Goal: Transaction & Acquisition: Book appointment/travel/reservation

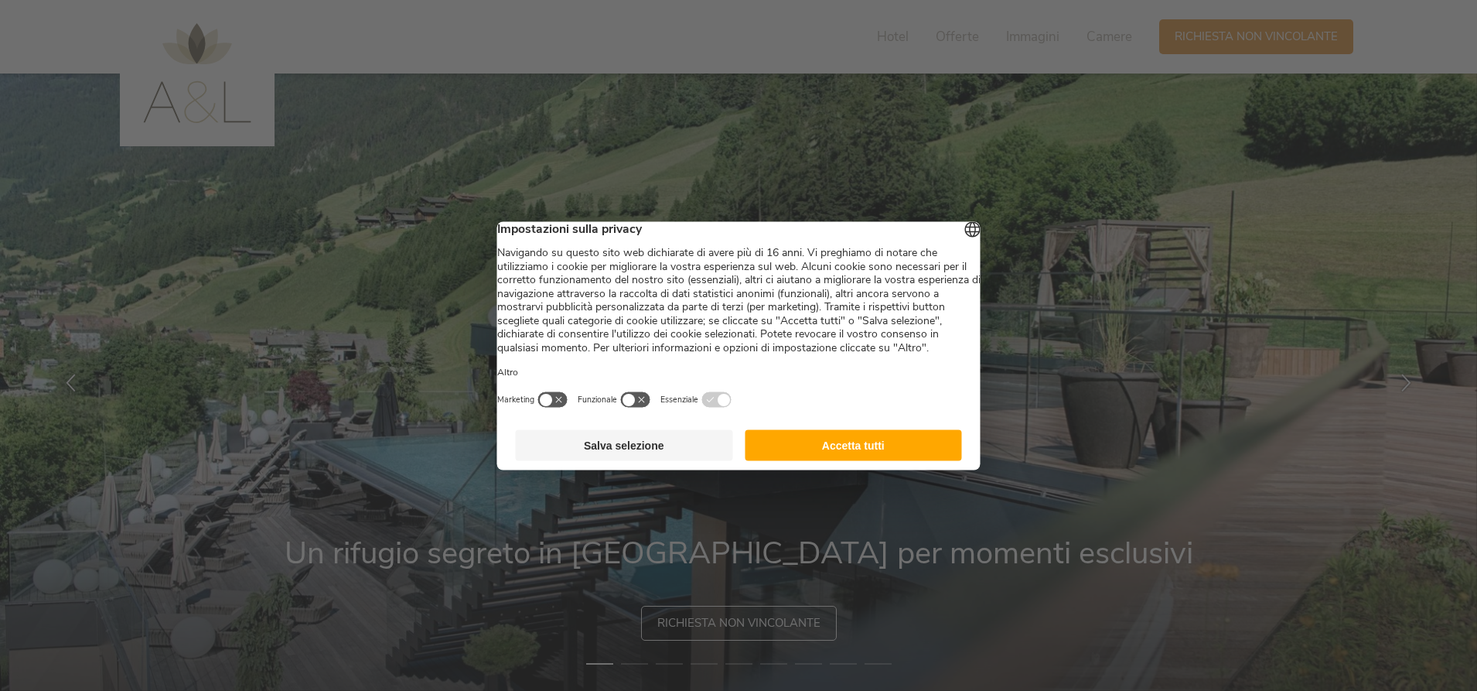
click at [589, 460] on button "Salva selezione" at bounding box center [624, 444] width 217 height 31
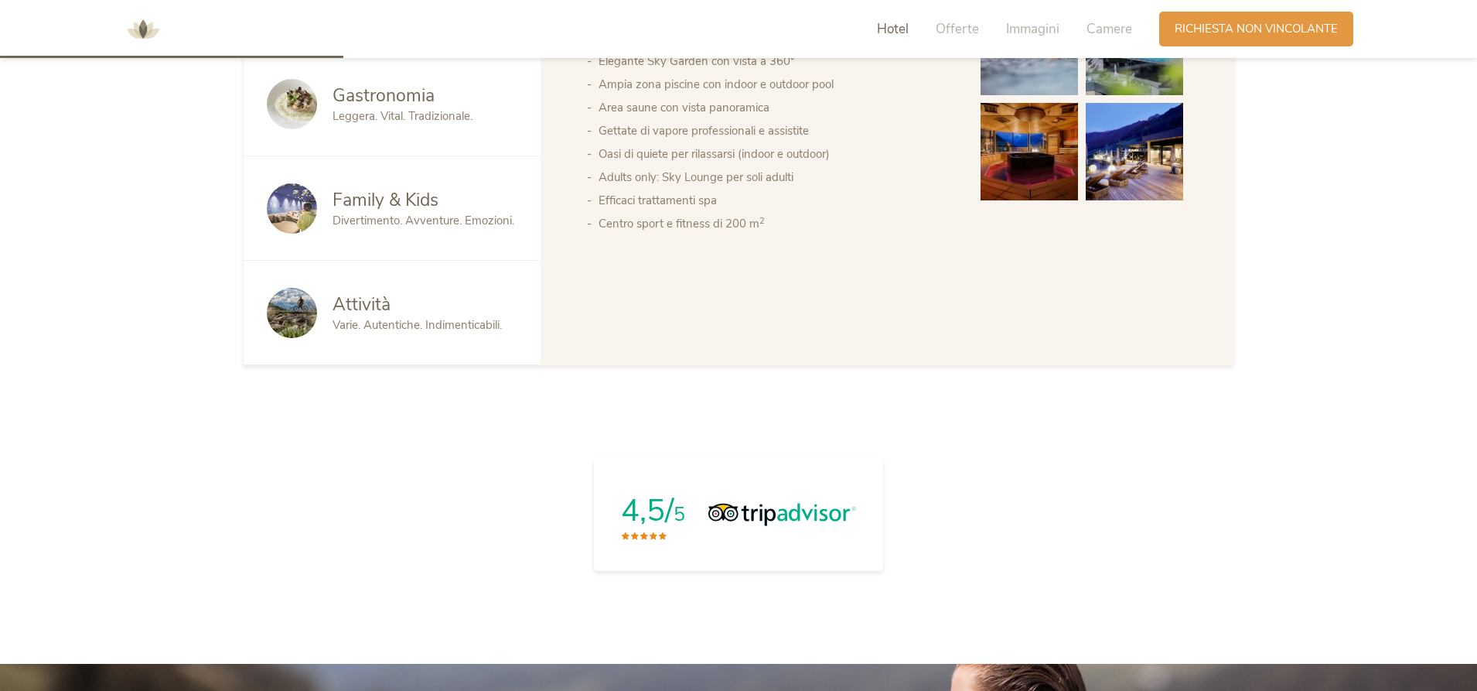
scroll to position [1083, 0]
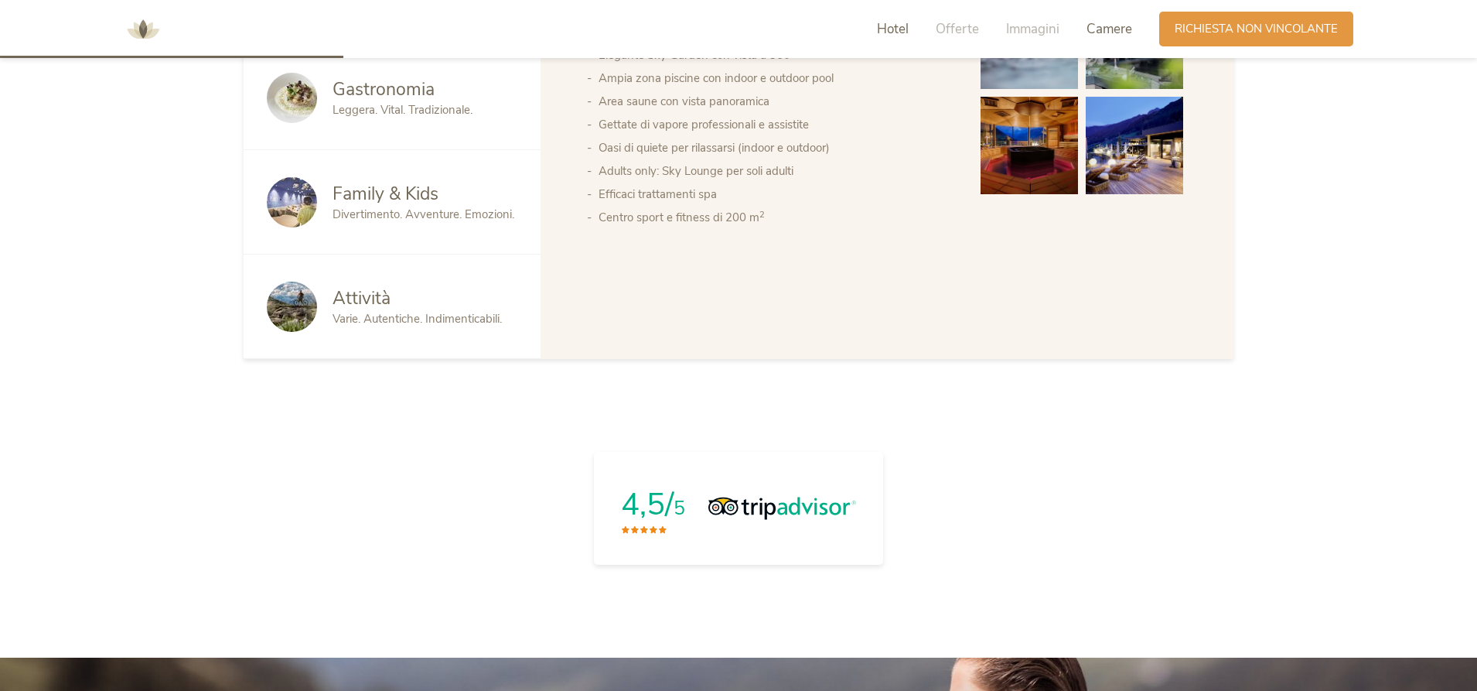
click at [1104, 26] on span "Camere" at bounding box center [1110, 29] width 46 height 18
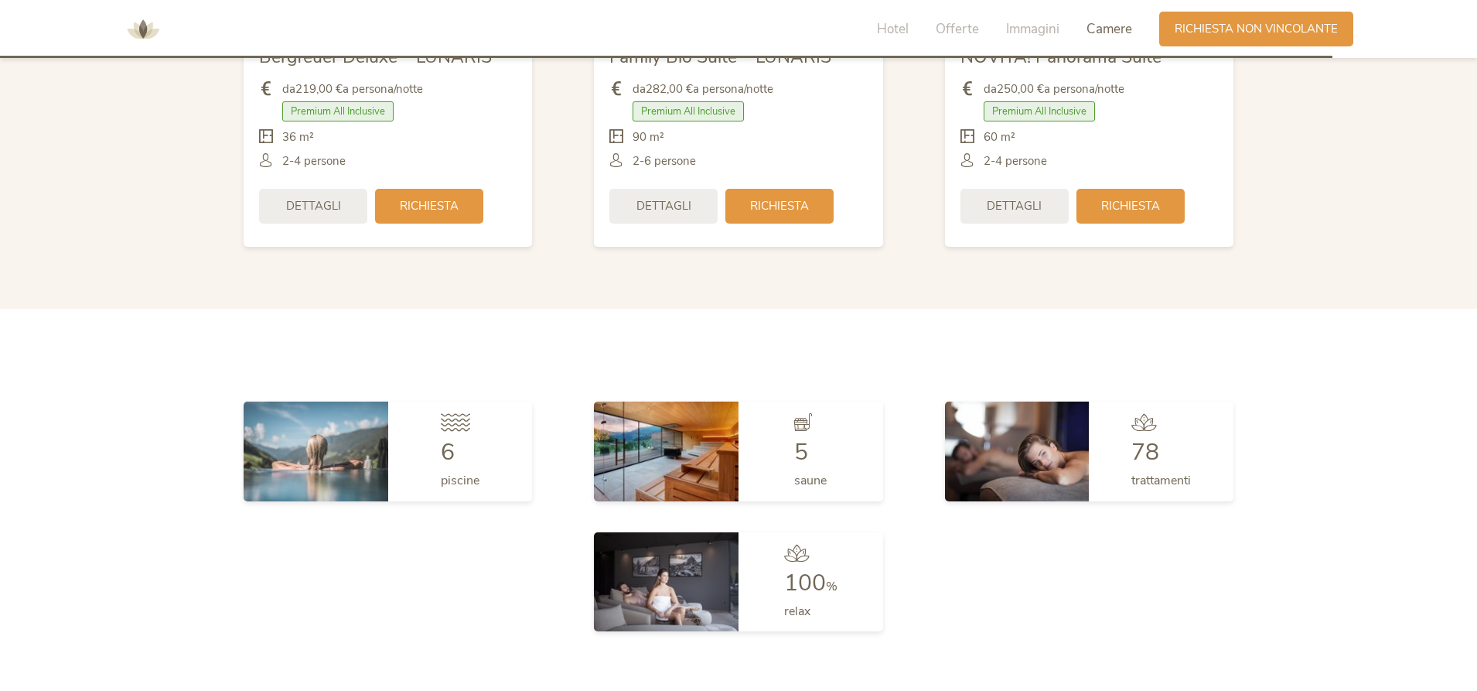
scroll to position [3739, 0]
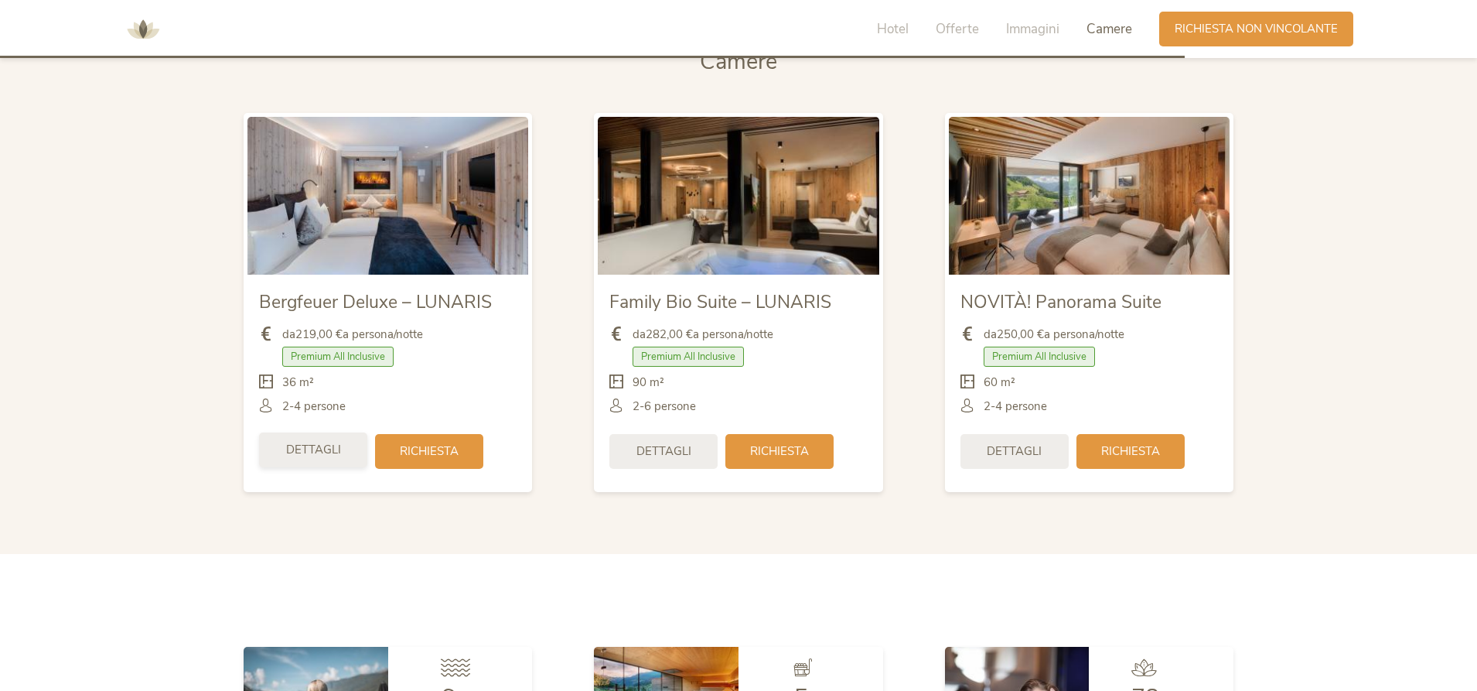
click at [326, 458] on span "Dettagli" at bounding box center [313, 450] width 55 height 16
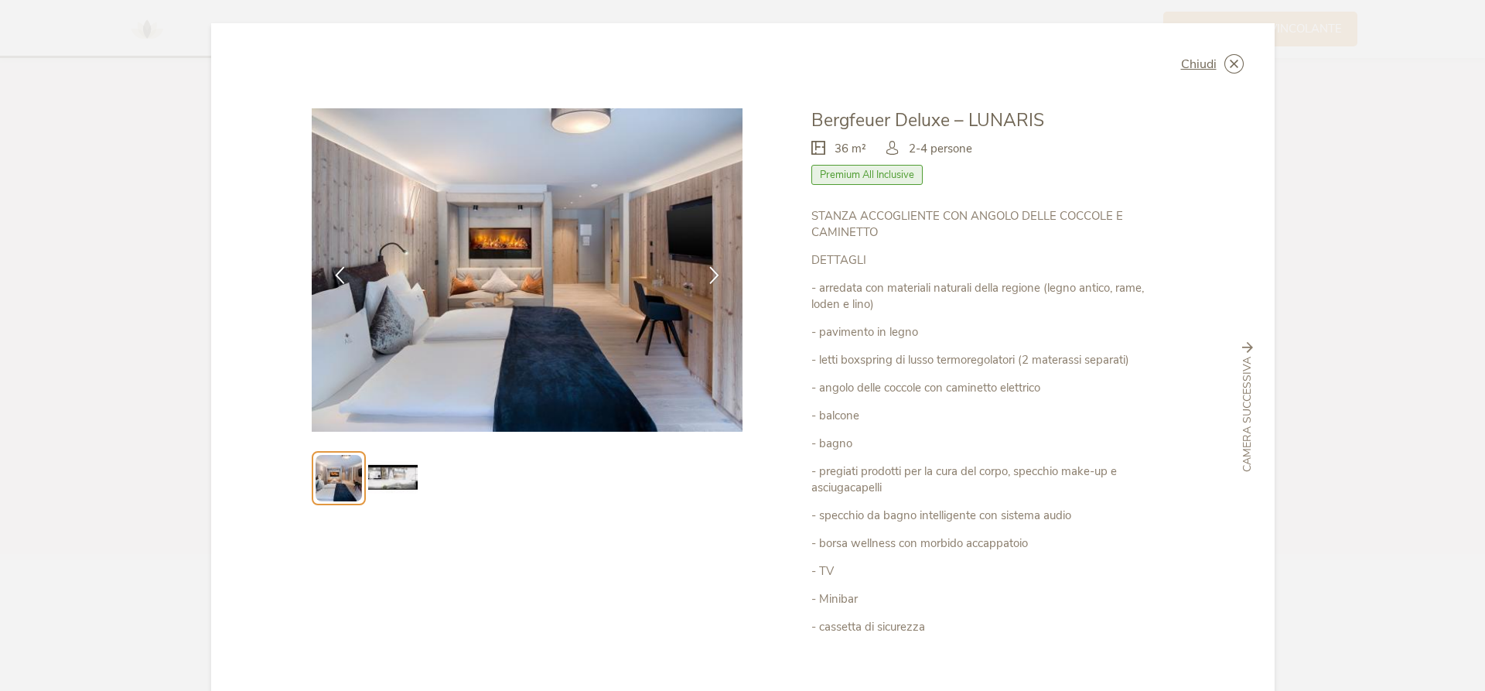
click at [402, 472] on img at bounding box center [392, 477] width 49 height 49
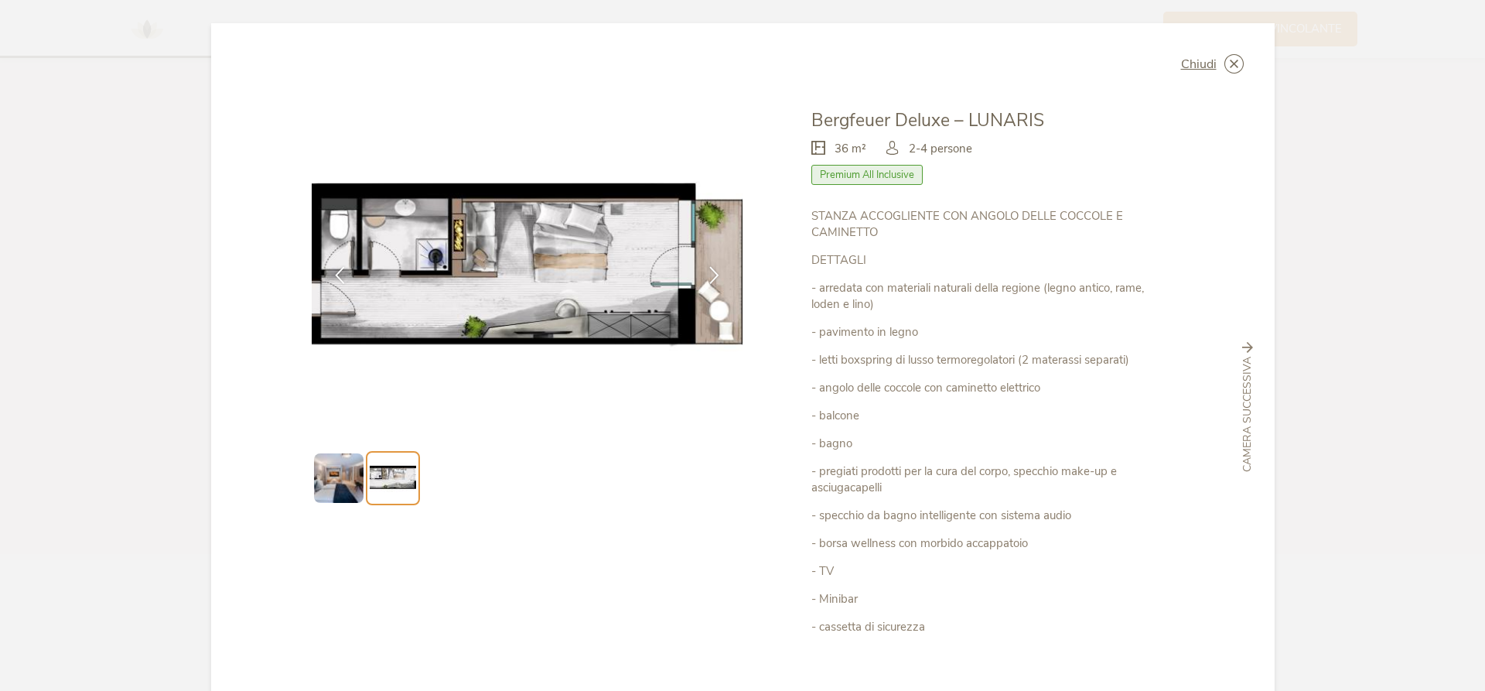
click at [343, 481] on img at bounding box center [338, 477] width 49 height 49
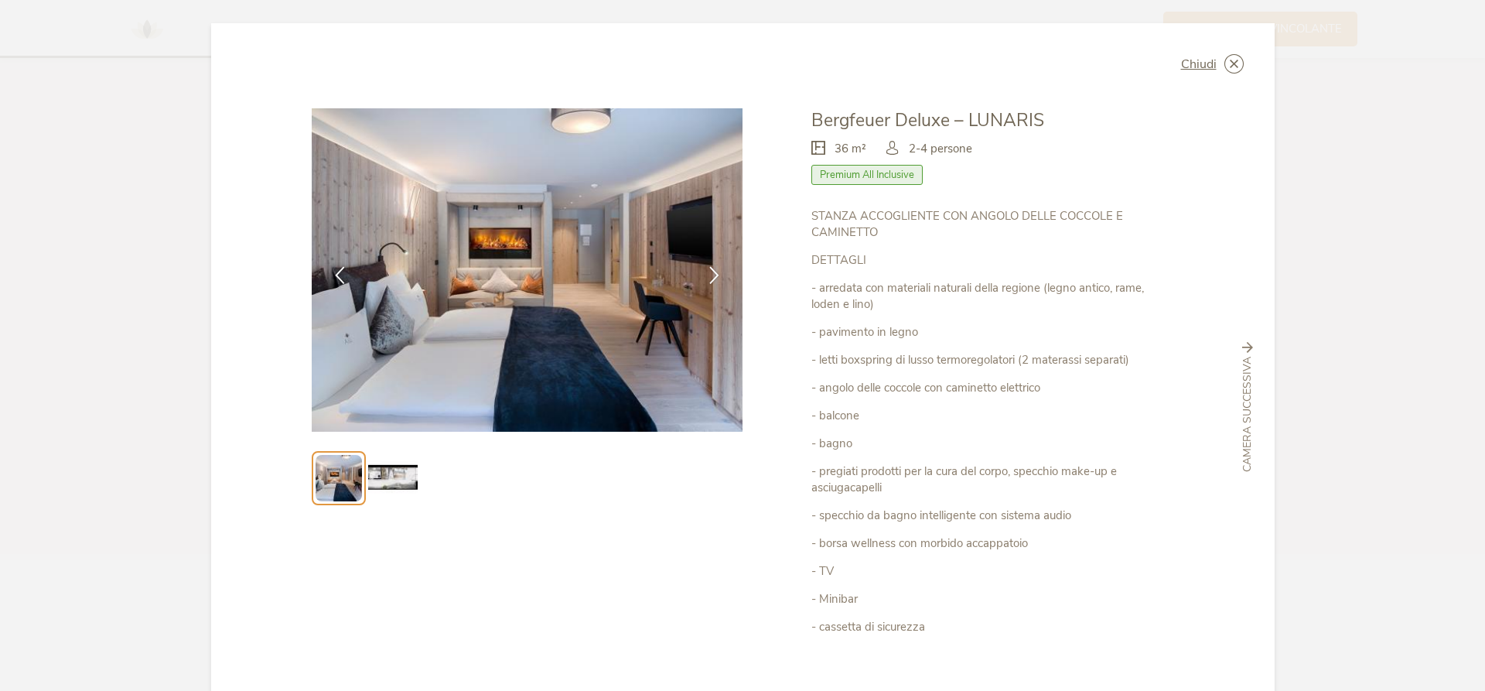
click at [377, 489] on img at bounding box center [392, 477] width 49 height 49
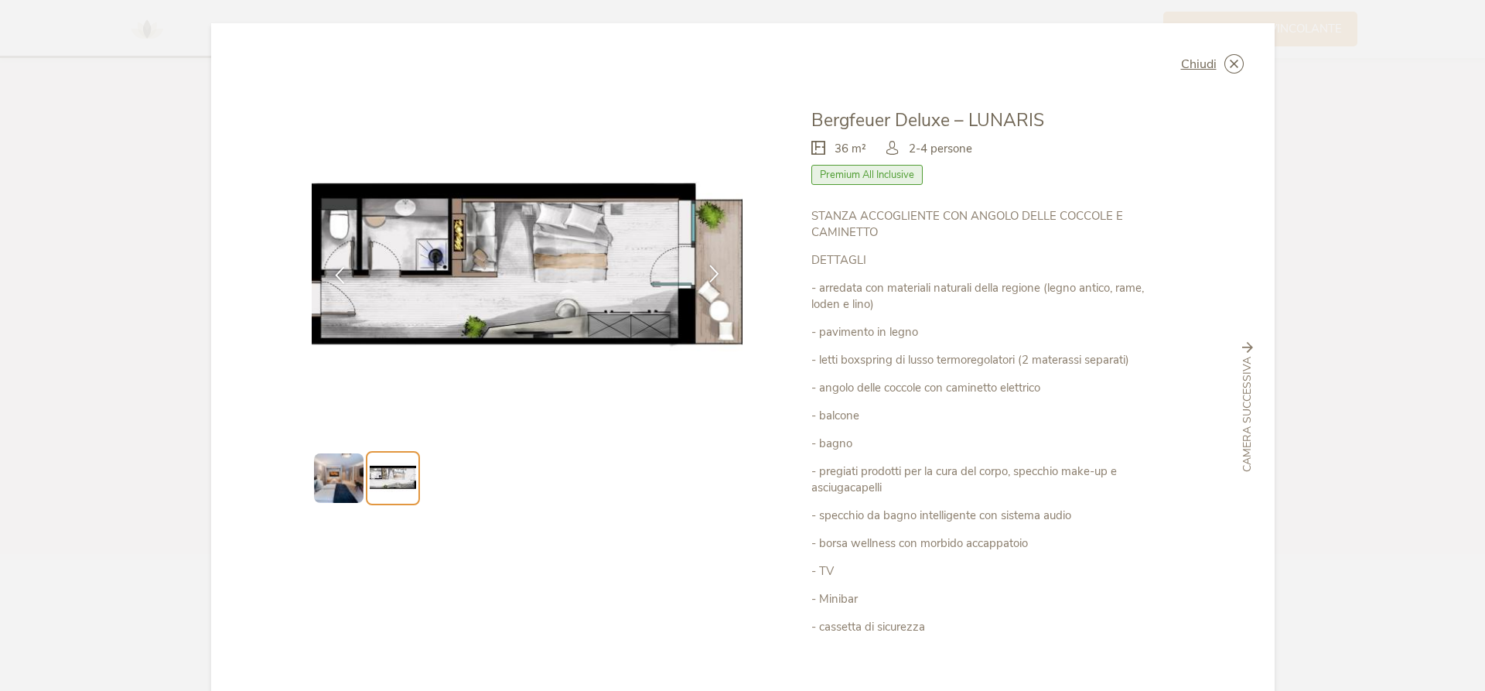
click at [705, 275] on icon at bounding box center [714, 273] width 18 height 18
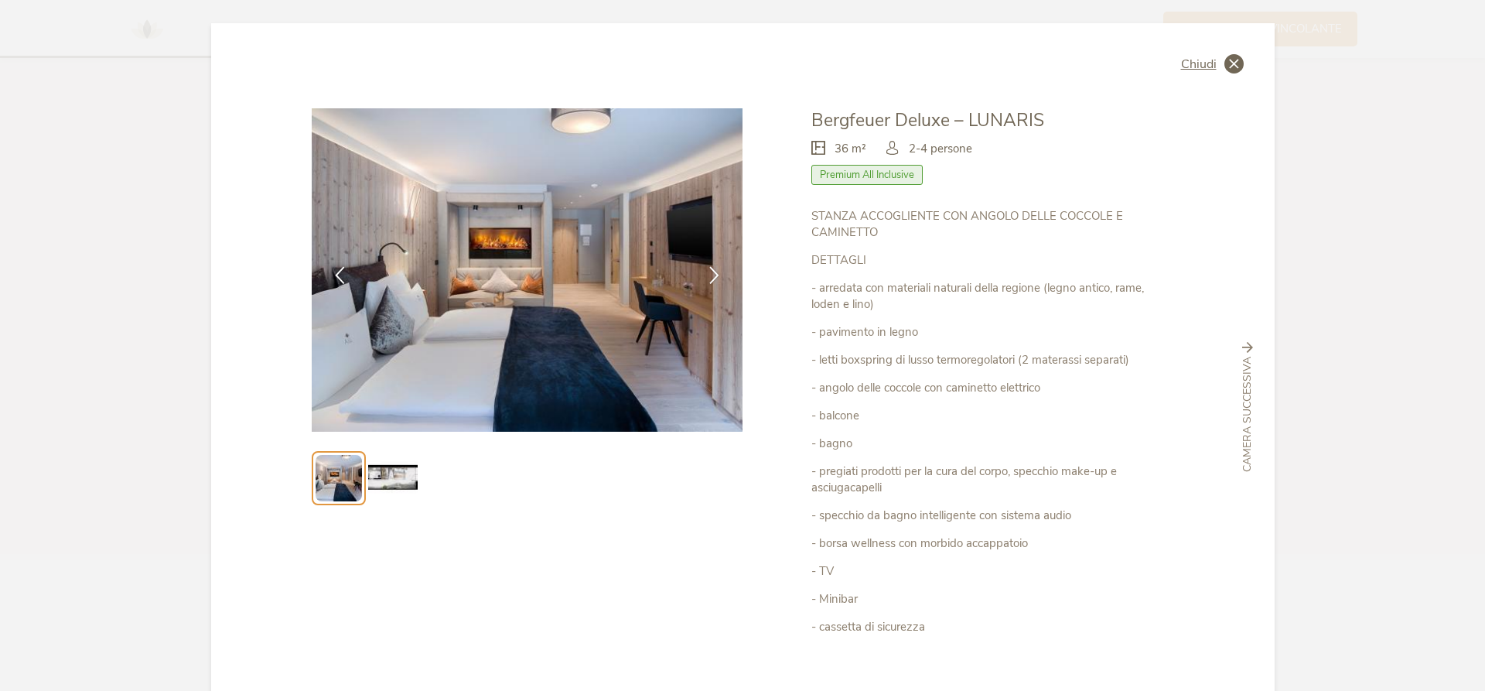
click at [1227, 62] on icon at bounding box center [1233, 63] width 19 height 19
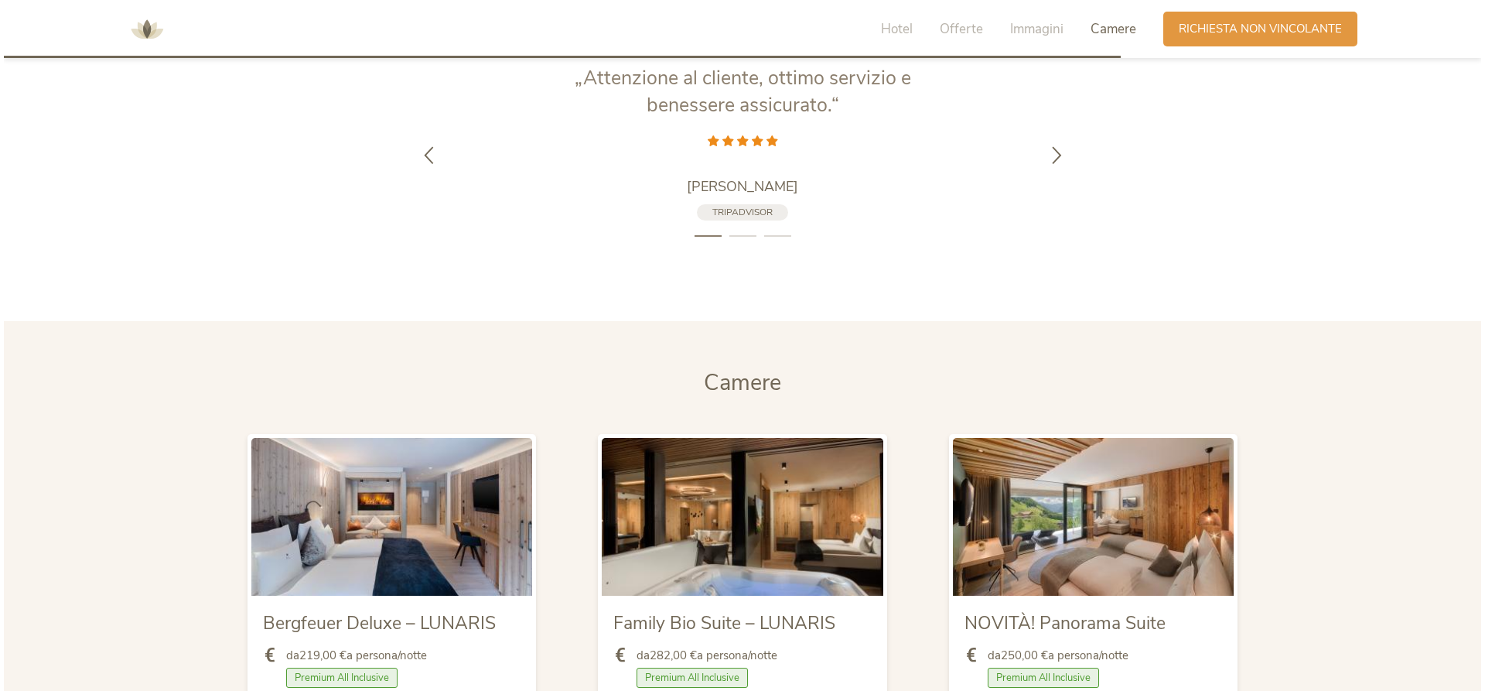
scroll to position [3584, 0]
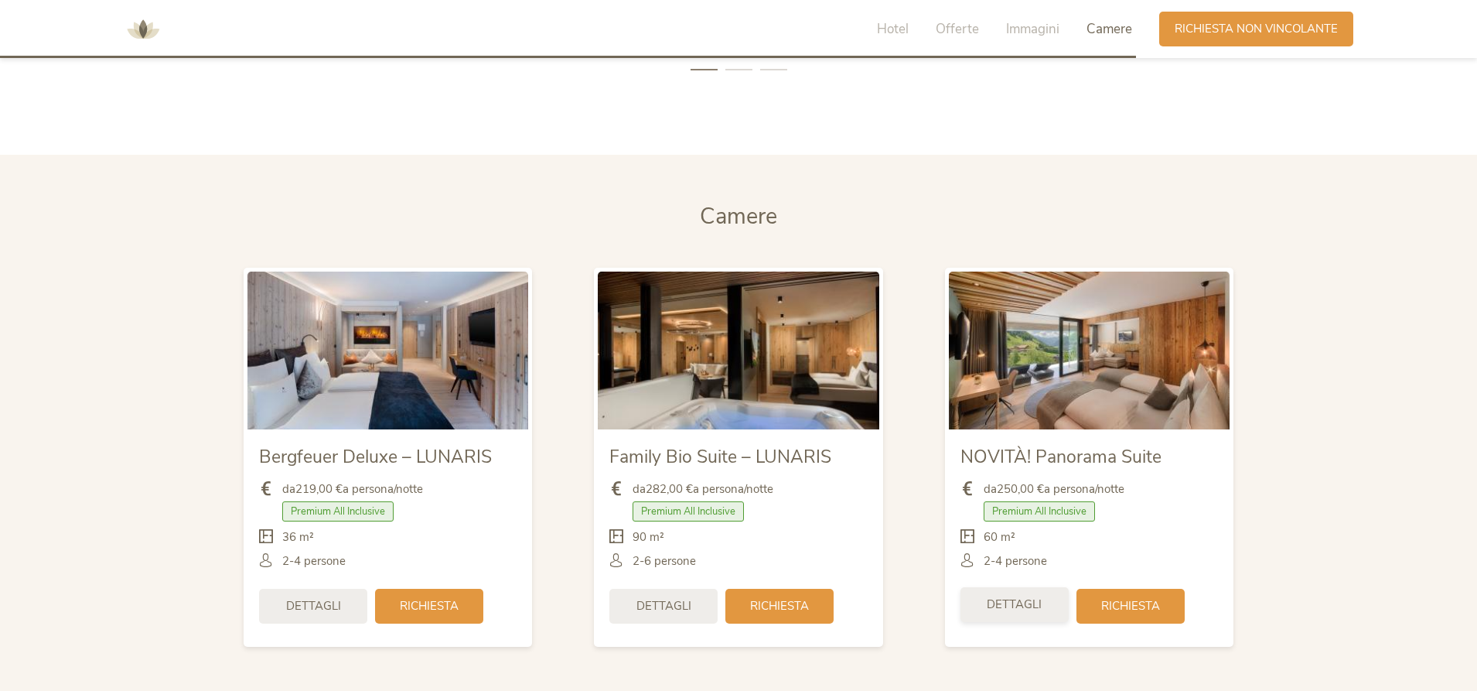
click at [1019, 602] on span "Dettagli" at bounding box center [1014, 604] width 55 height 16
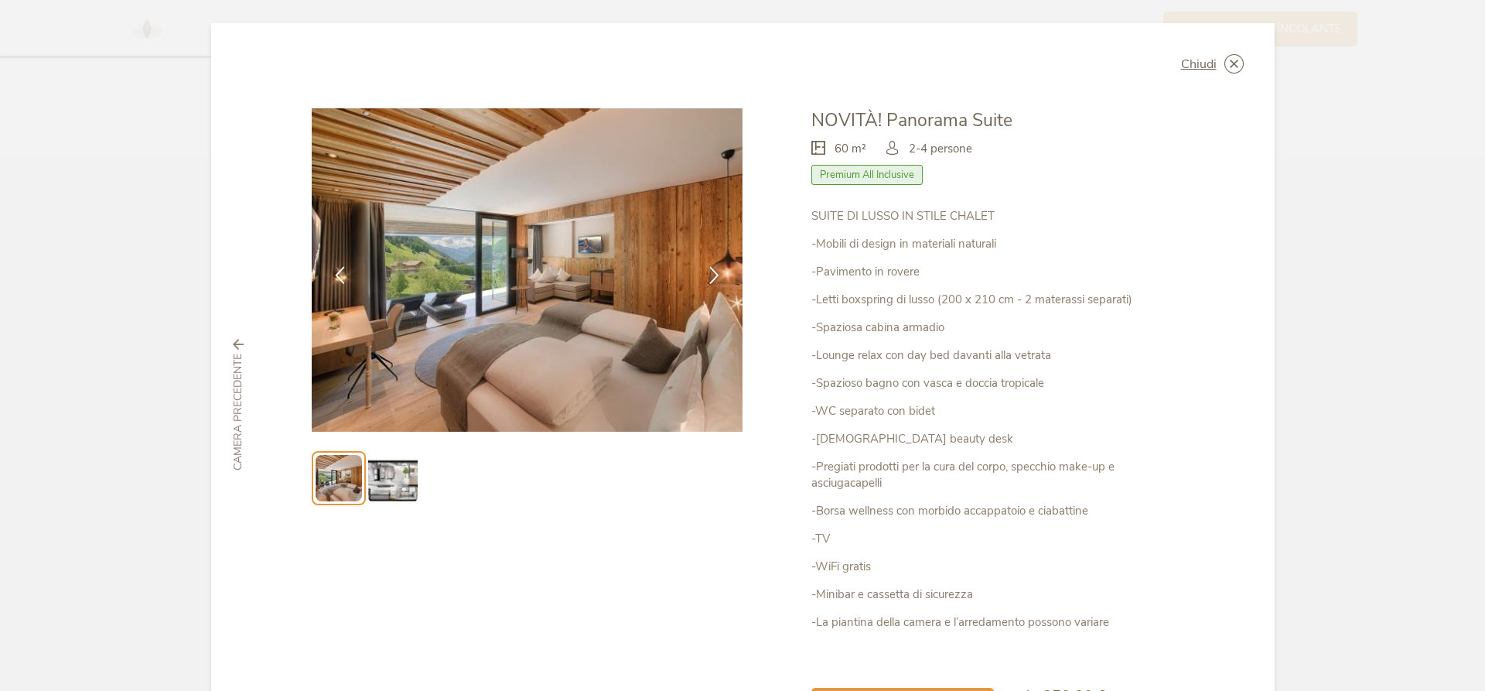
click at [397, 480] on img at bounding box center [392, 477] width 49 height 49
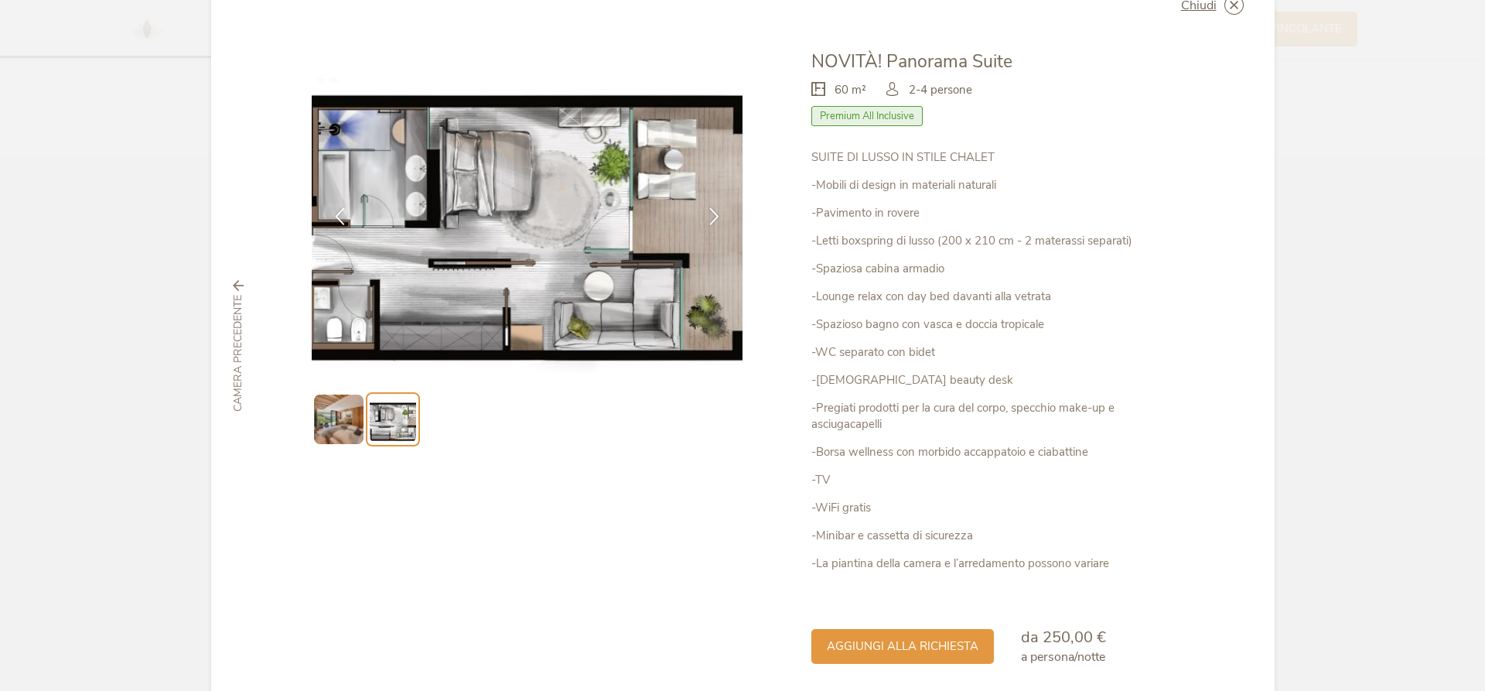
scroll to position [119, 0]
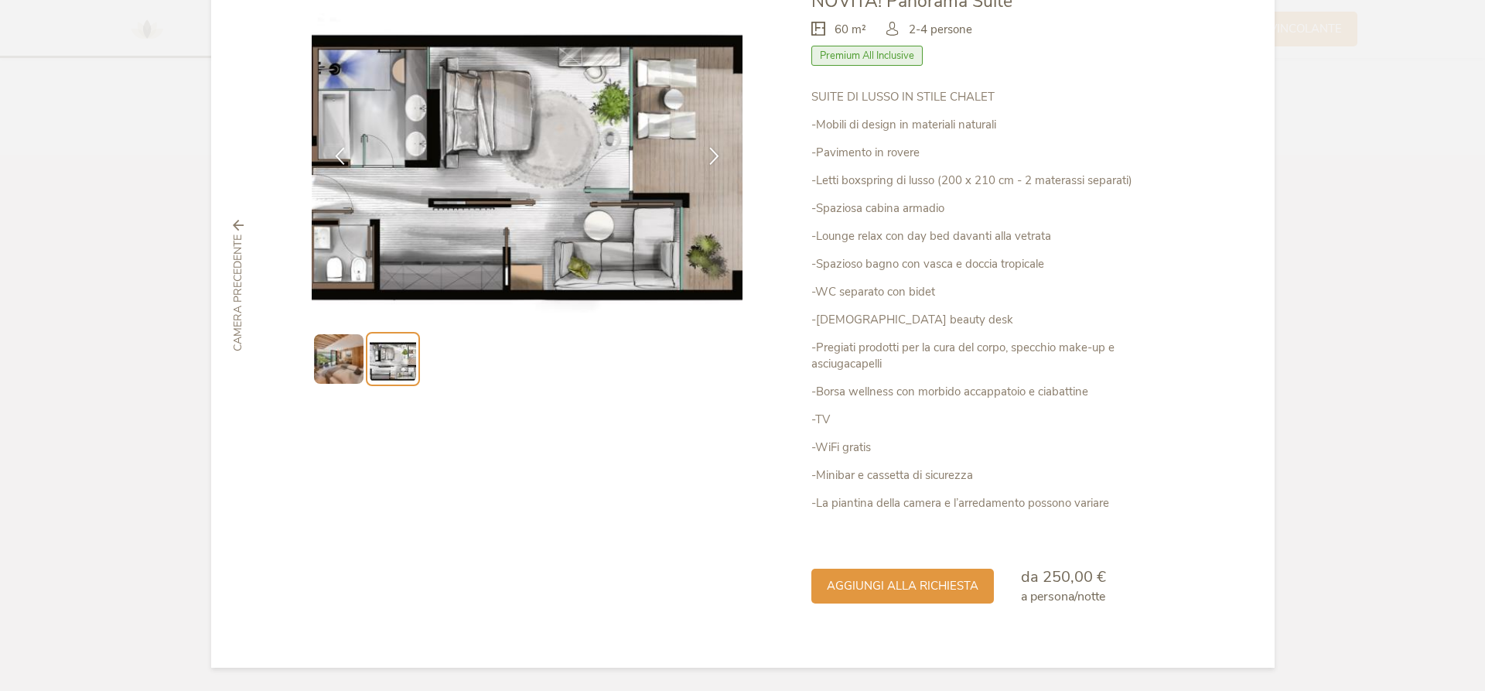
click at [324, 366] on img at bounding box center [338, 358] width 49 height 49
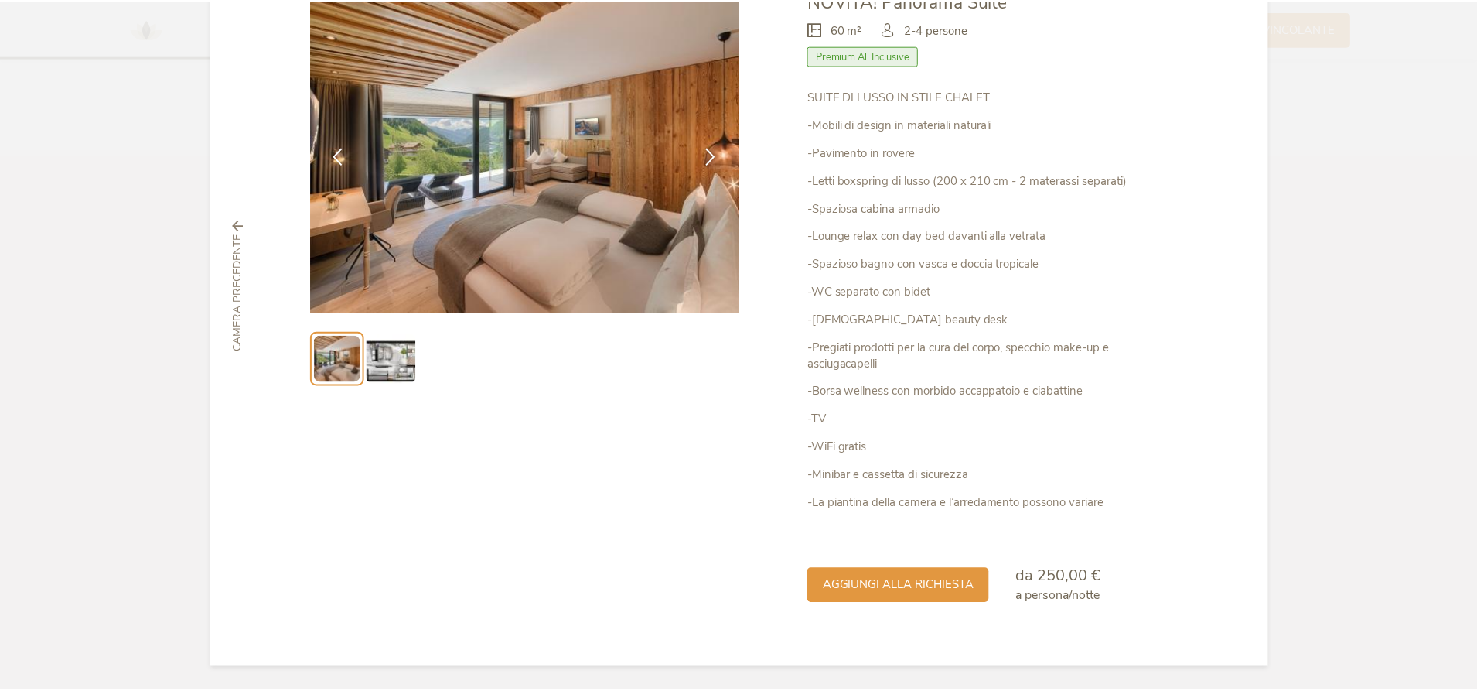
scroll to position [0, 0]
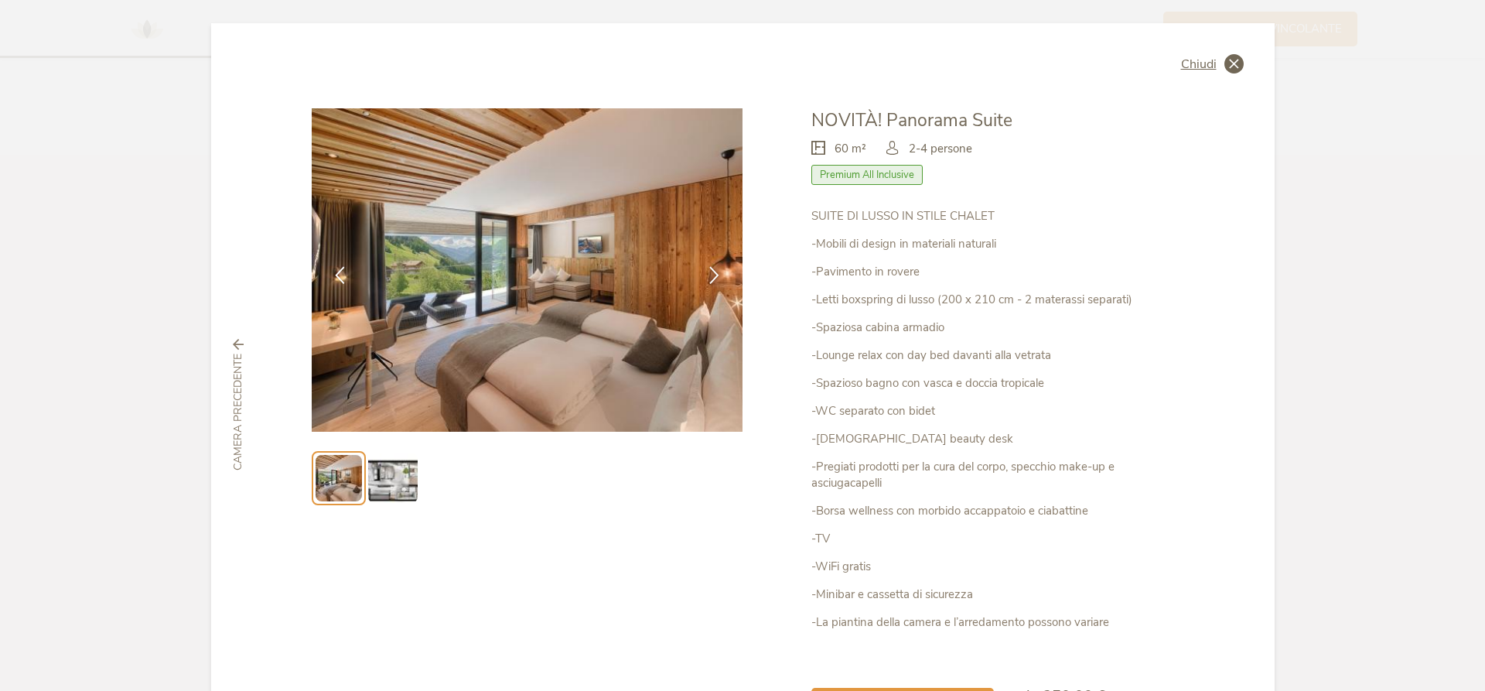
click at [1235, 56] on icon at bounding box center [1233, 63] width 19 height 19
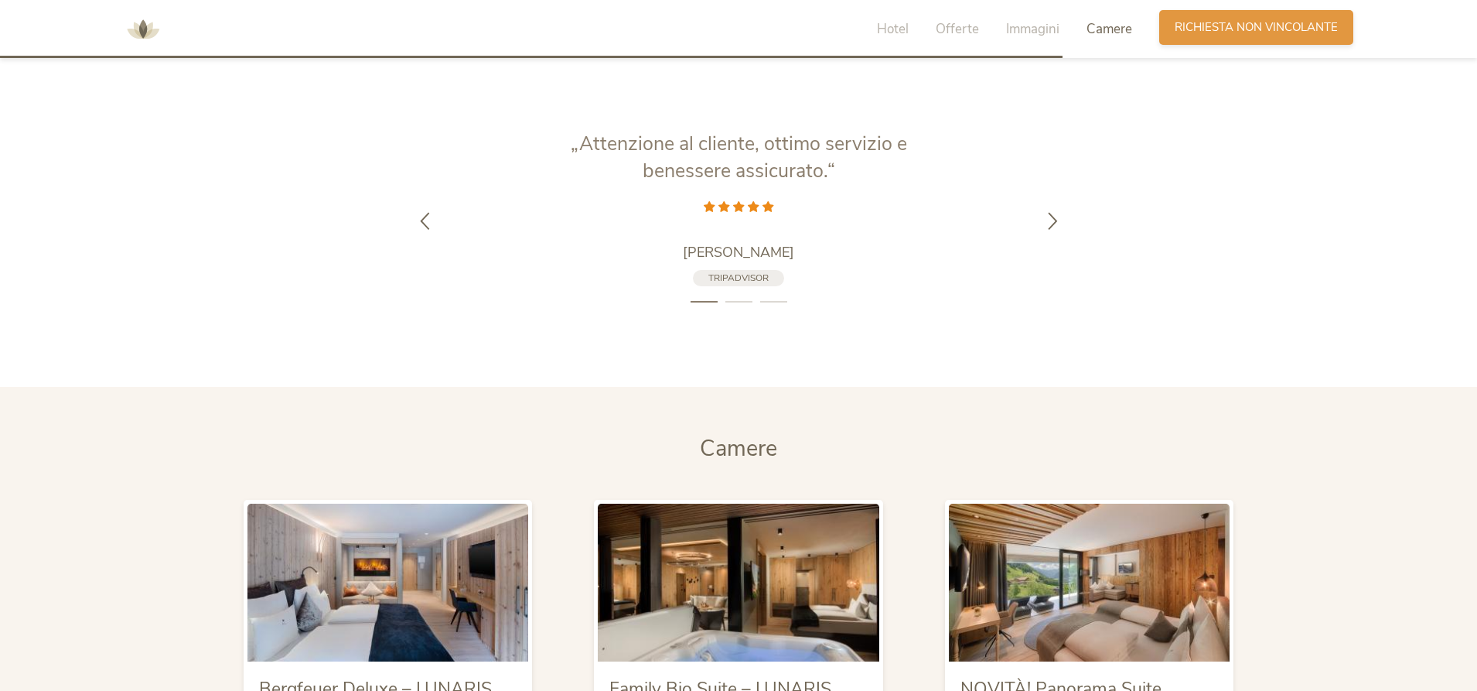
click at [1271, 29] on span "Richiesta non vincolante" at bounding box center [1256, 27] width 163 height 16
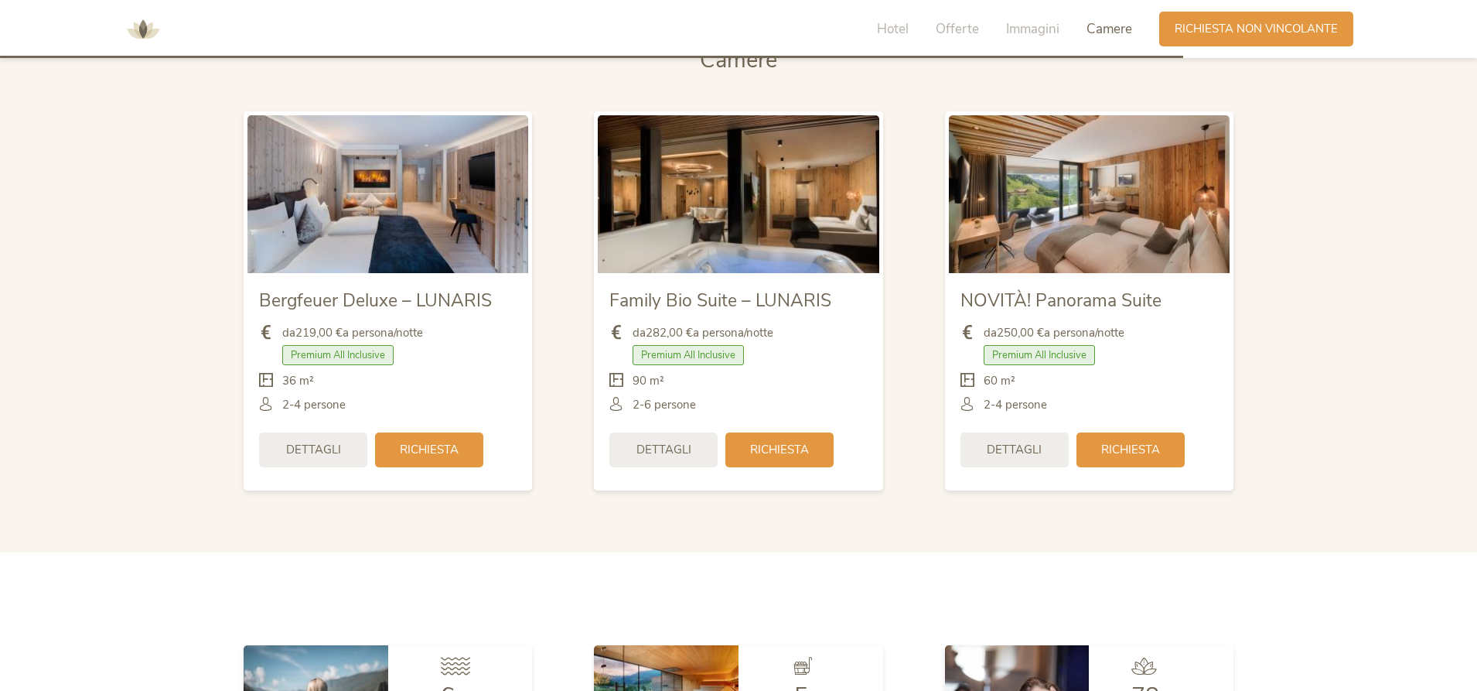
scroll to position [3732, 0]
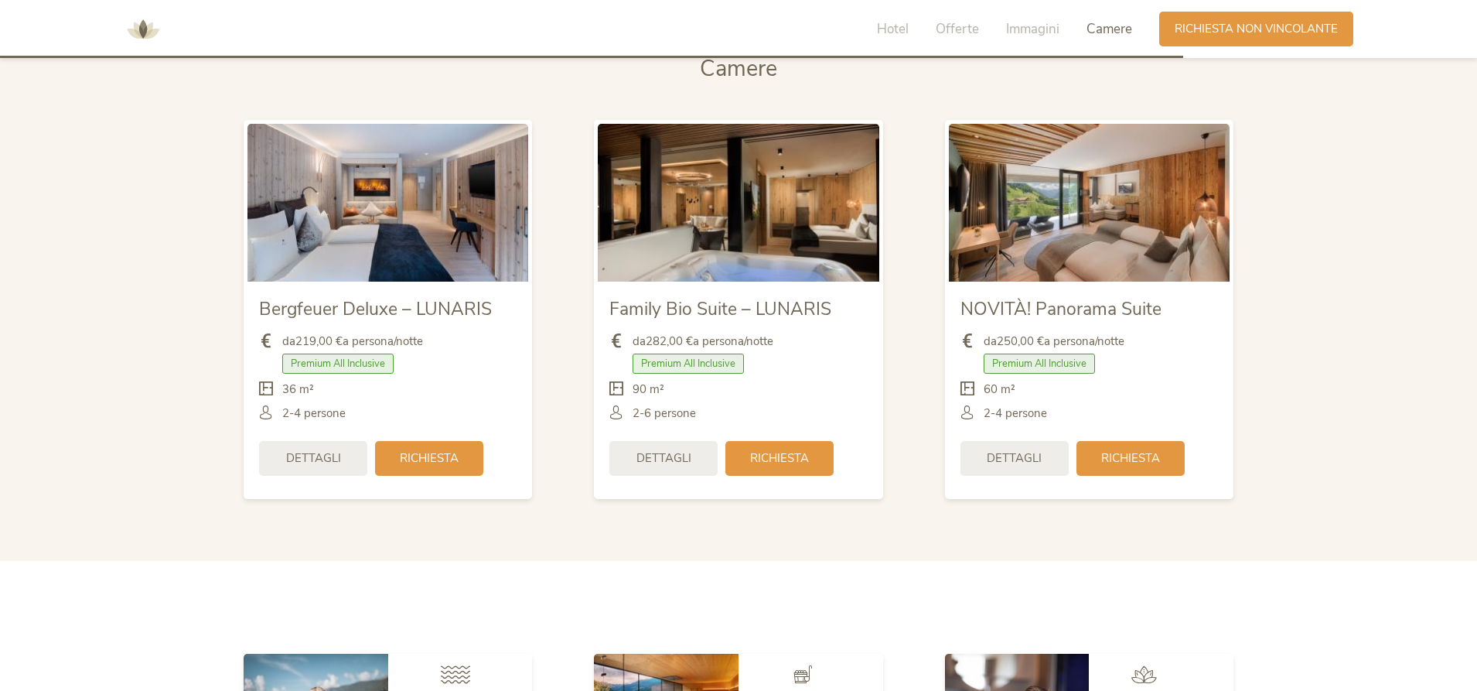
click at [967, 15] on div "Hotel Offerte Immagini Camere" at bounding box center [1009, 29] width 302 height 35
click at [955, 26] on span "Offerte" at bounding box center [957, 29] width 43 height 18
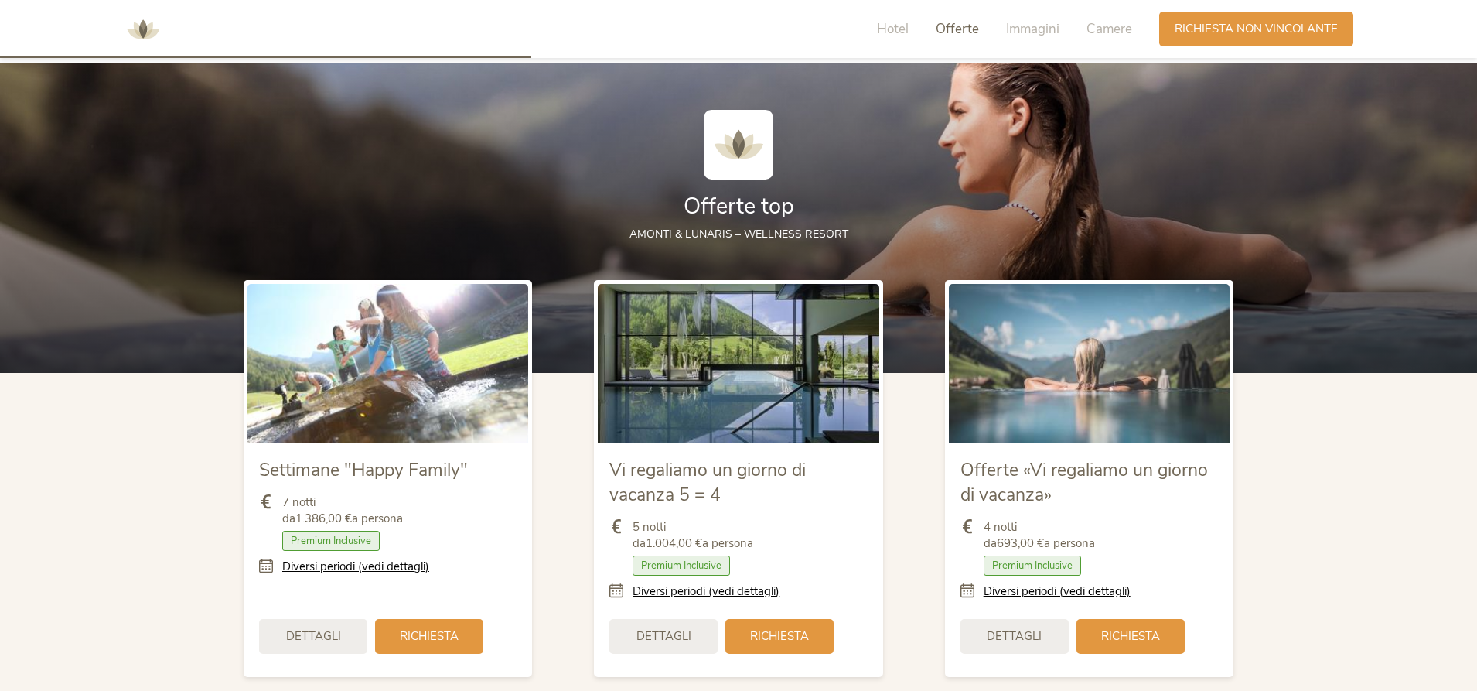
scroll to position [1663, 0]
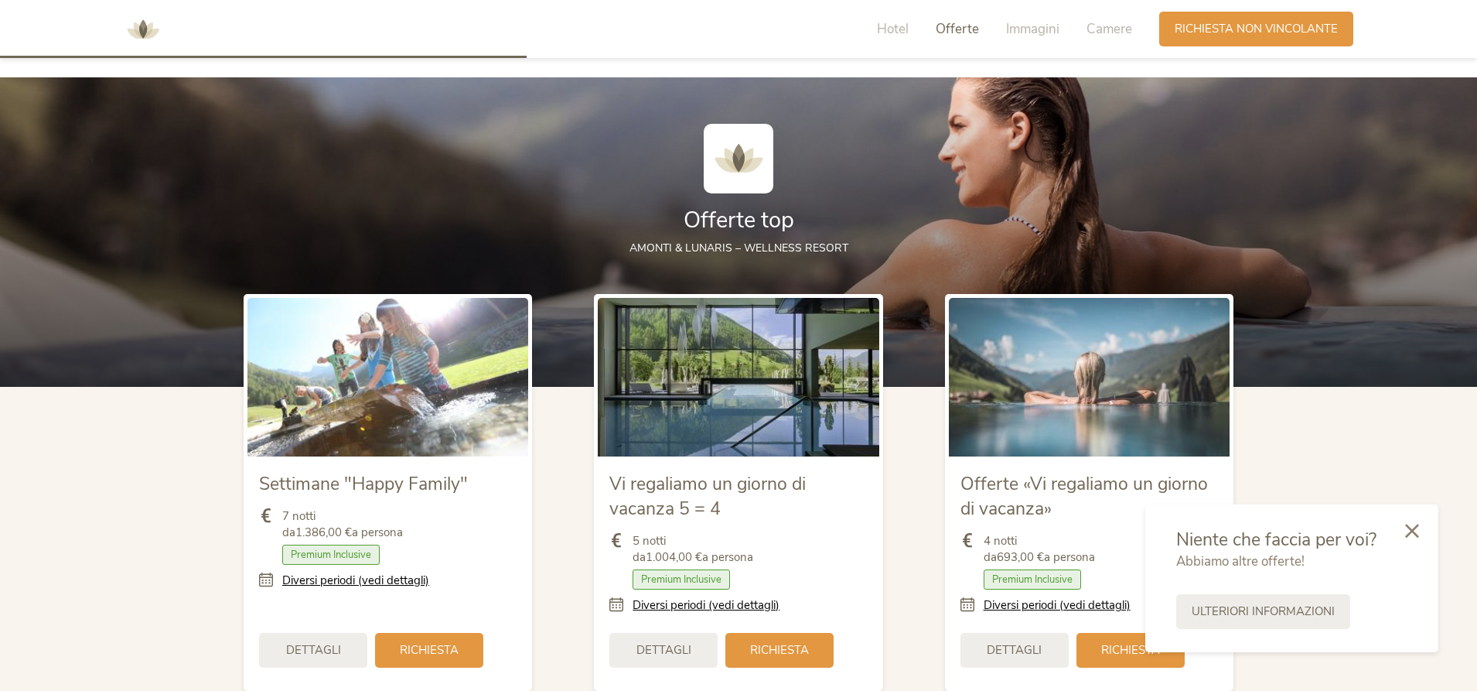
drag, startPoint x: 1409, startPoint y: 531, endPoint x: 1420, endPoint y: 575, distance: 45.4
click at [1420, 575] on div "Niente che faccia per voi? Abbiamo altre offerte! Ulteriori informazioni" at bounding box center [1291, 578] width 293 height 148
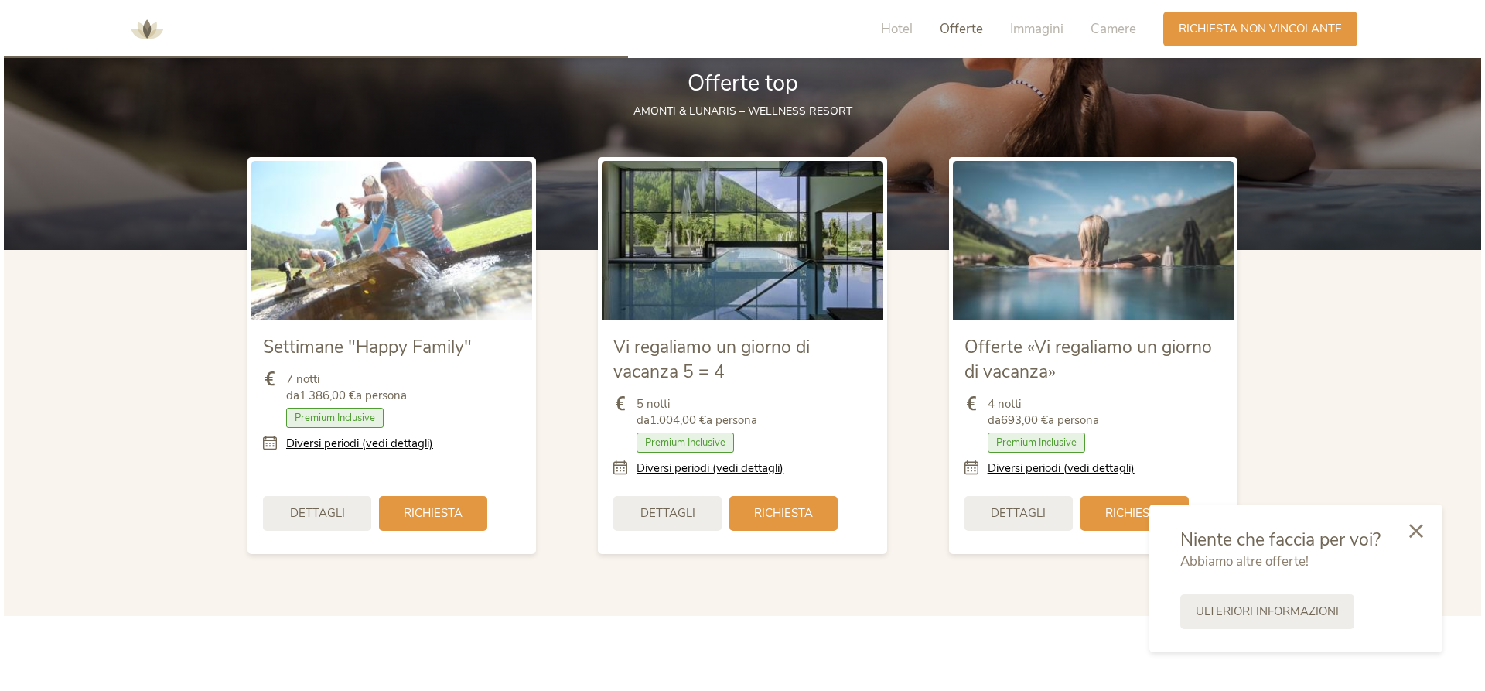
scroll to position [2049, 0]
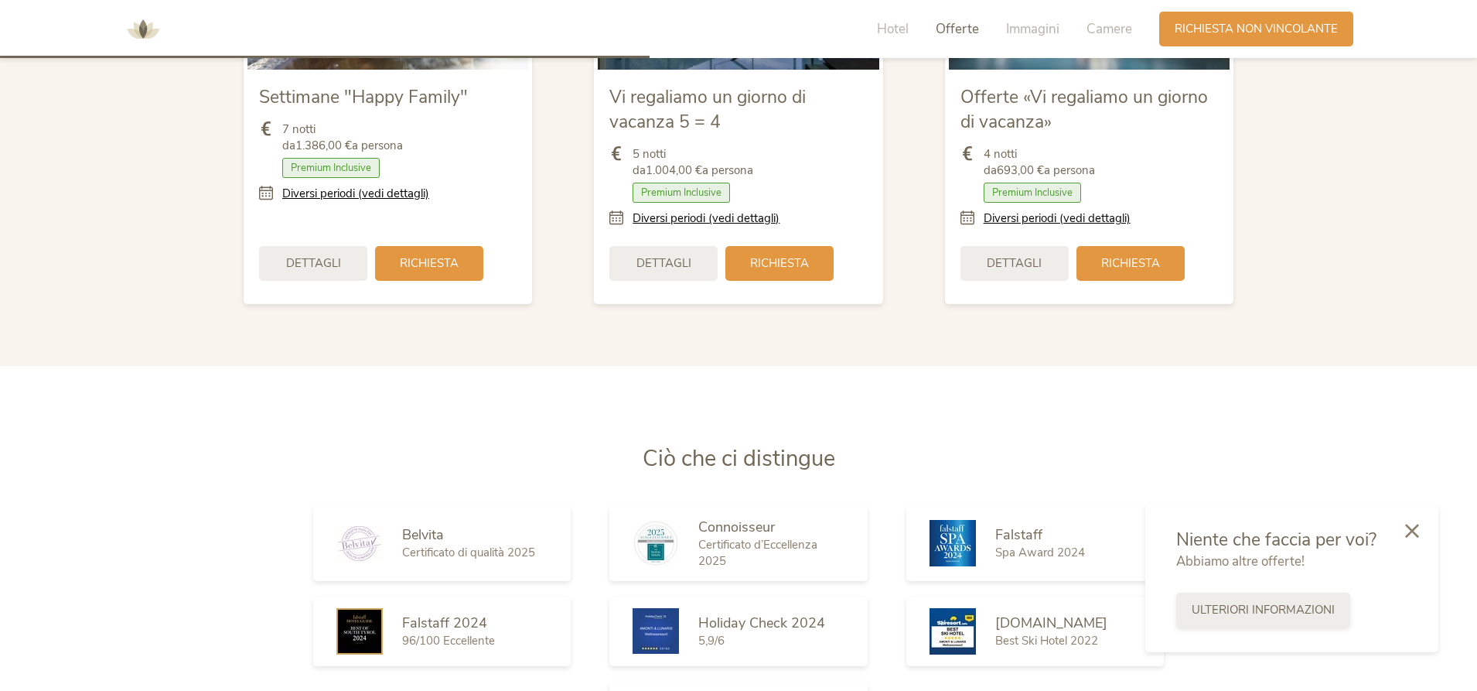
click at [1278, 611] on span "Ulteriori informazioni" at bounding box center [1263, 610] width 143 height 16
click at [1021, 218] on link "Diversi periodi (vedi dettagli)" at bounding box center [1057, 218] width 147 height 16
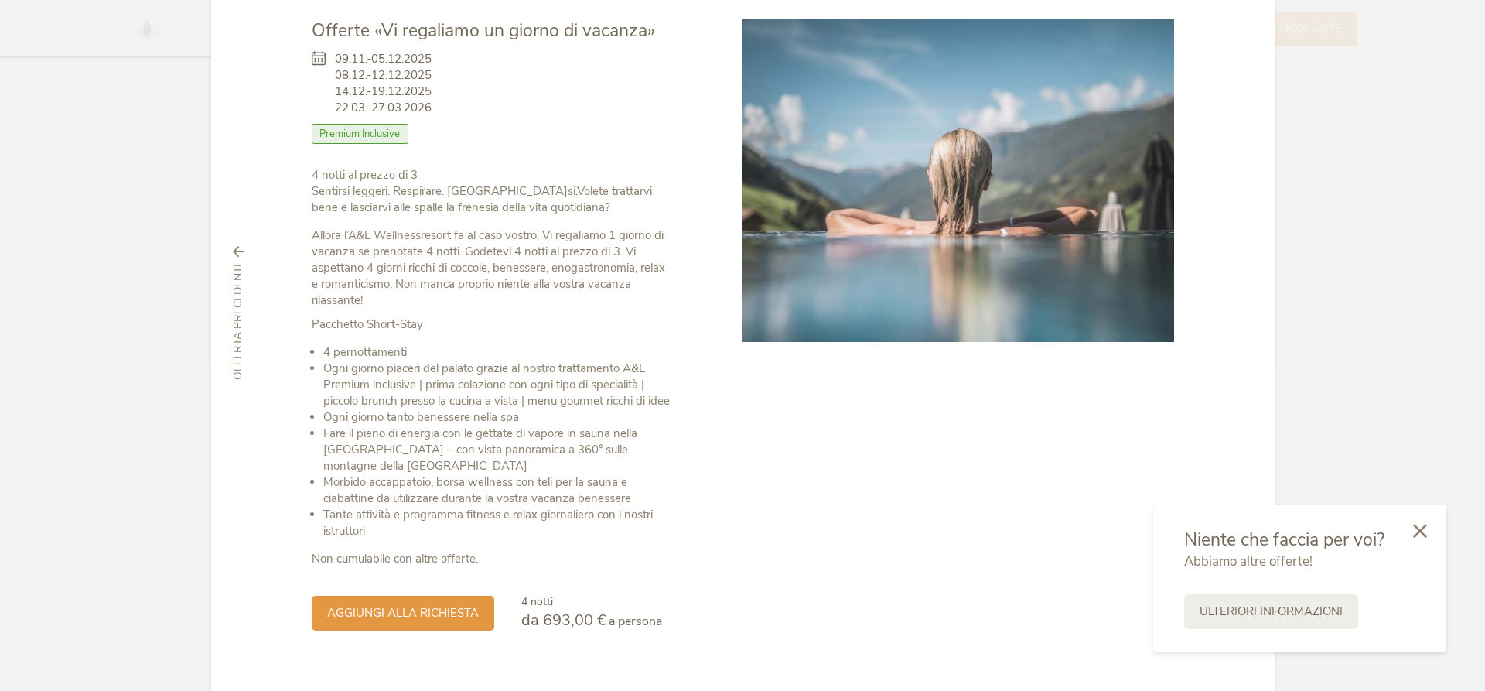
scroll to position [115, 0]
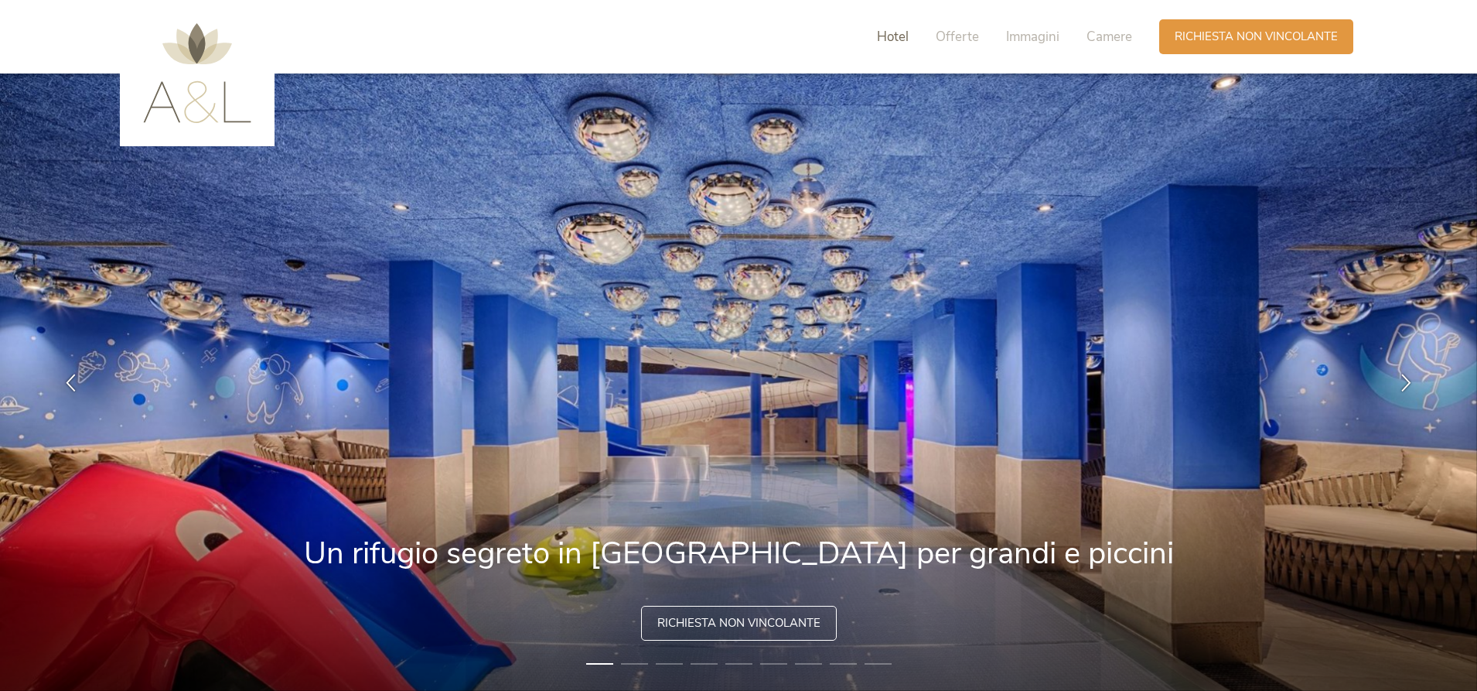
click at [884, 36] on span "Hotel" at bounding box center [893, 37] width 32 height 18
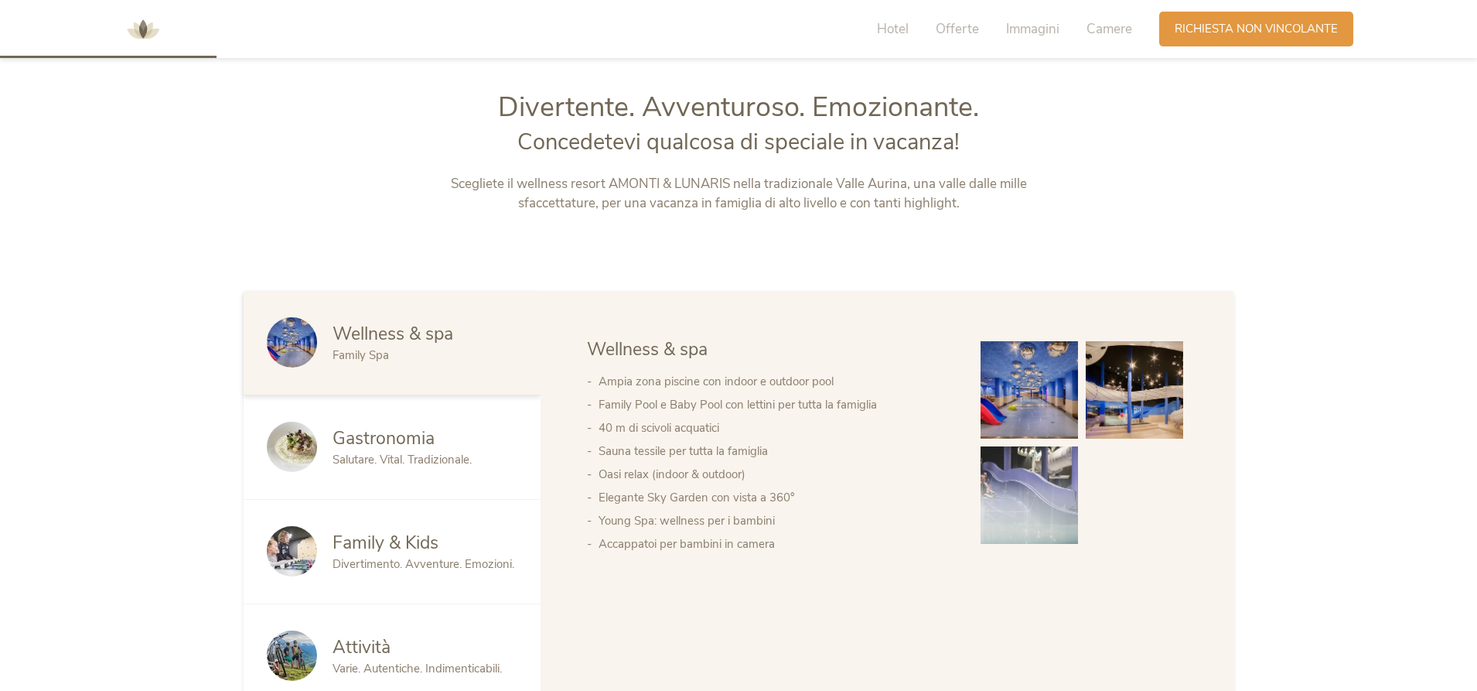
scroll to position [744, 0]
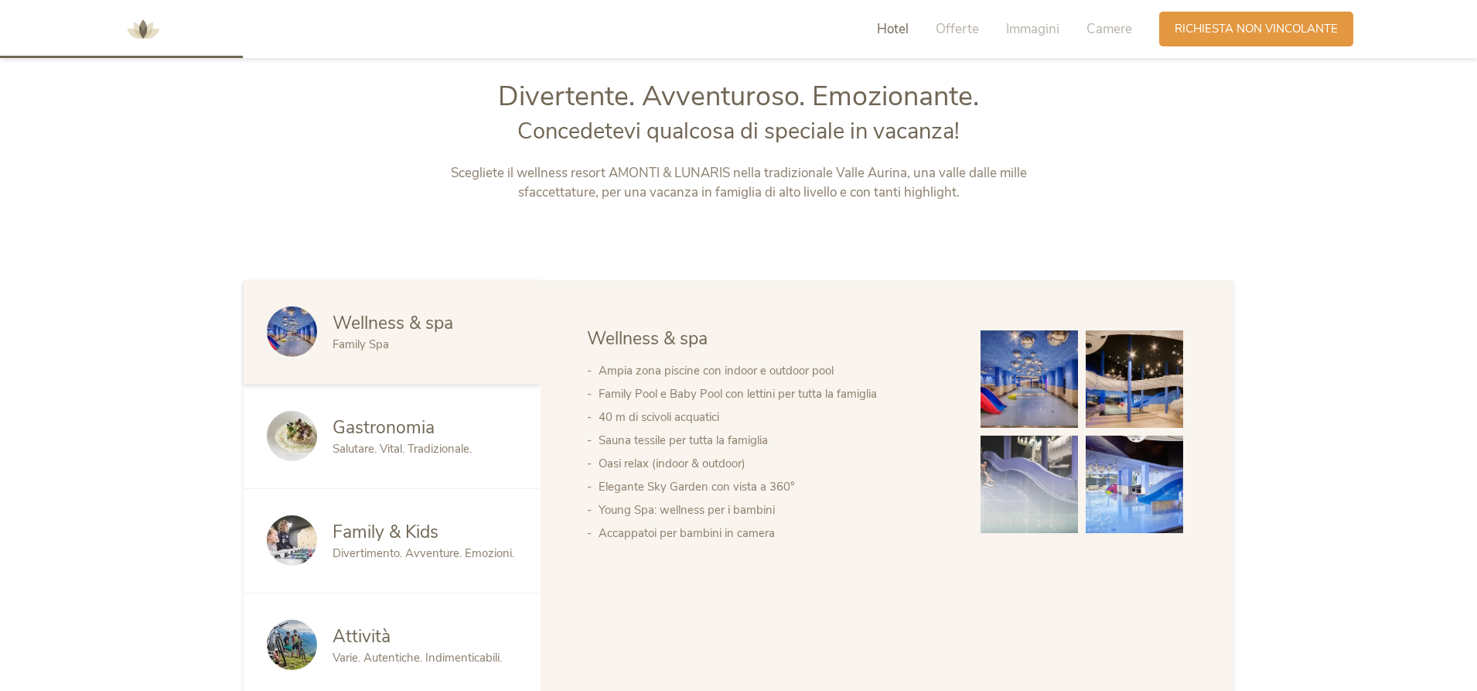
click at [443, 558] on span "Divertimento. Avventure. Emozioni." at bounding box center [424, 552] width 182 height 15
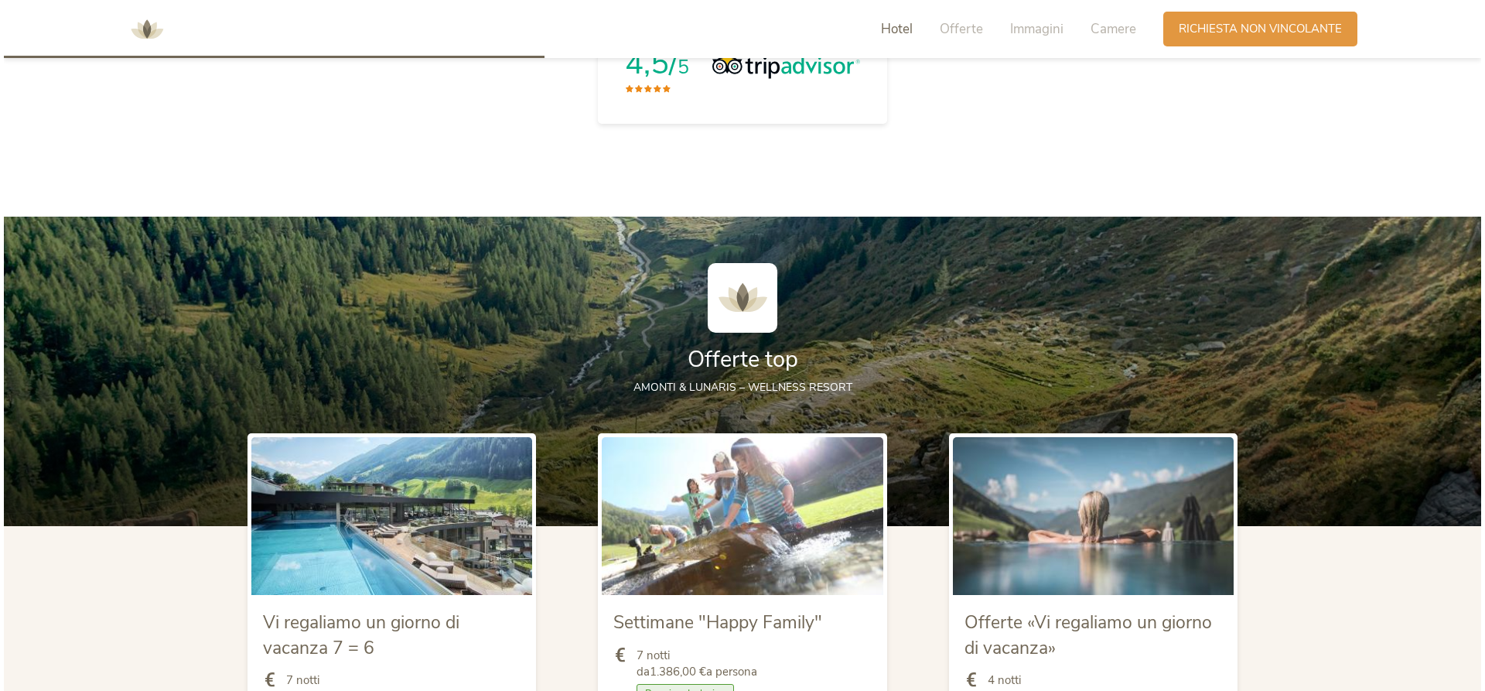
scroll to position [1672, 0]
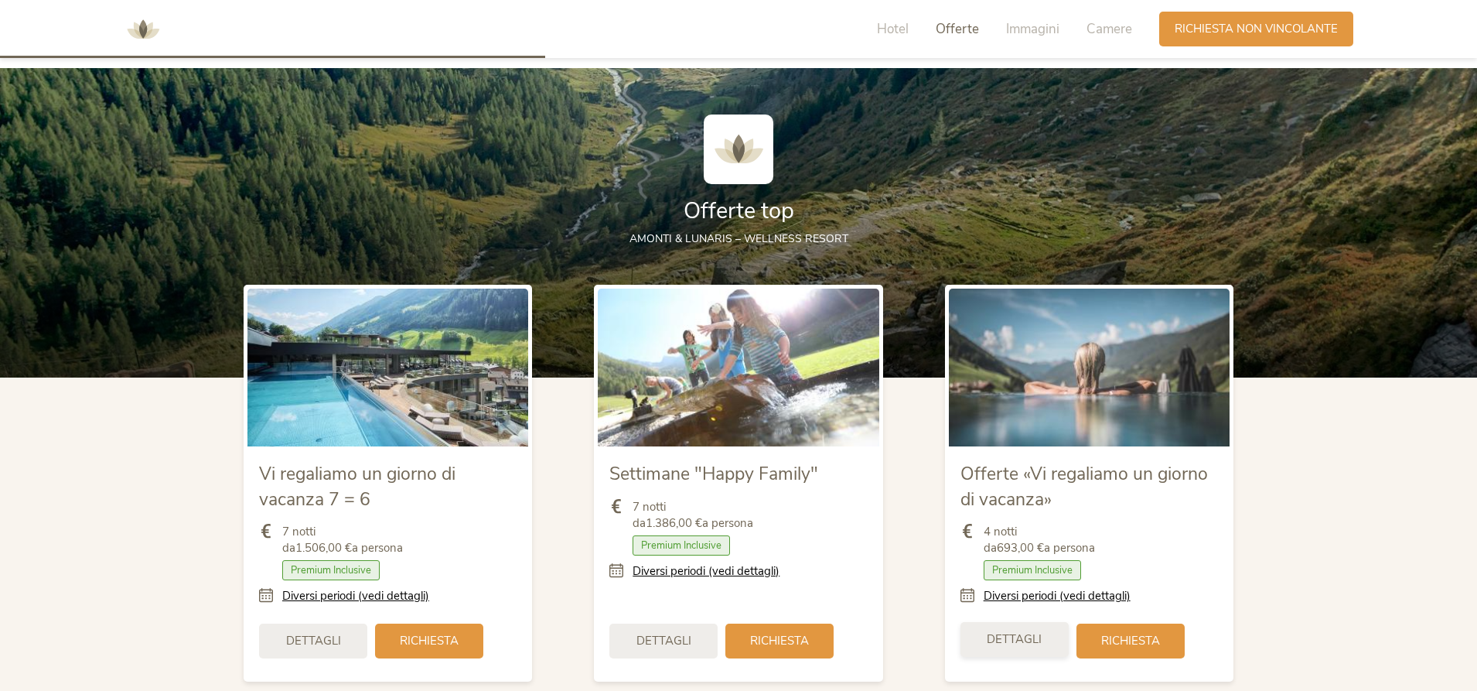
click at [1031, 634] on span "Dettagli" at bounding box center [1014, 639] width 55 height 16
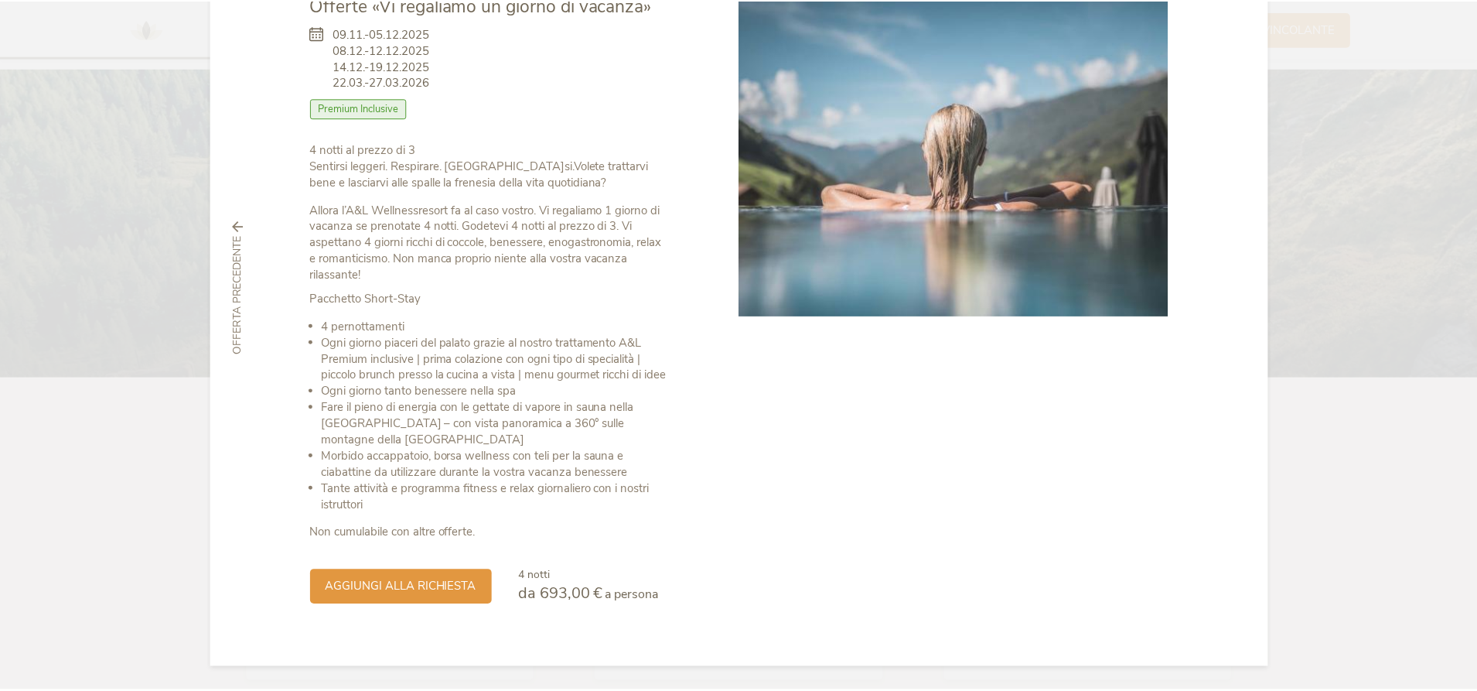
scroll to position [0, 0]
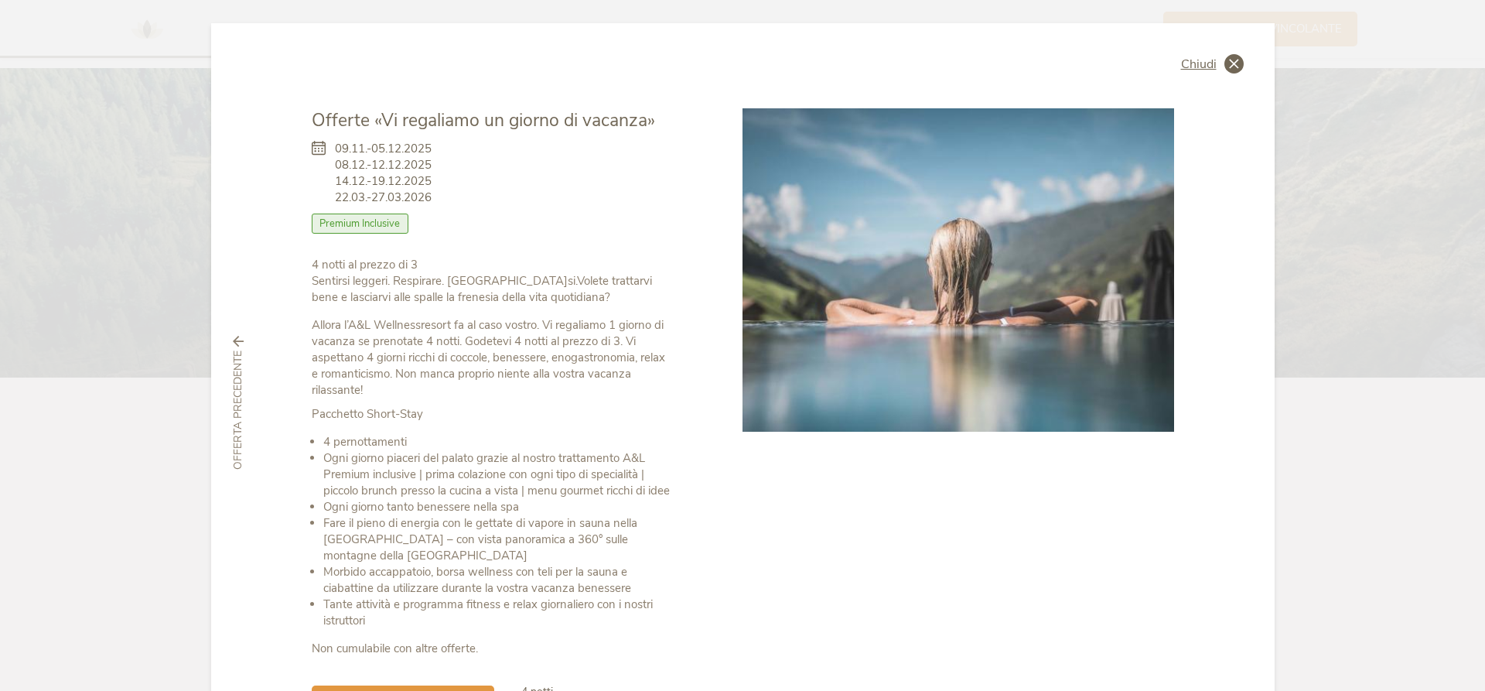
click at [1198, 67] on span "Chiudi" at bounding box center [1199, 64] width 36 height 12
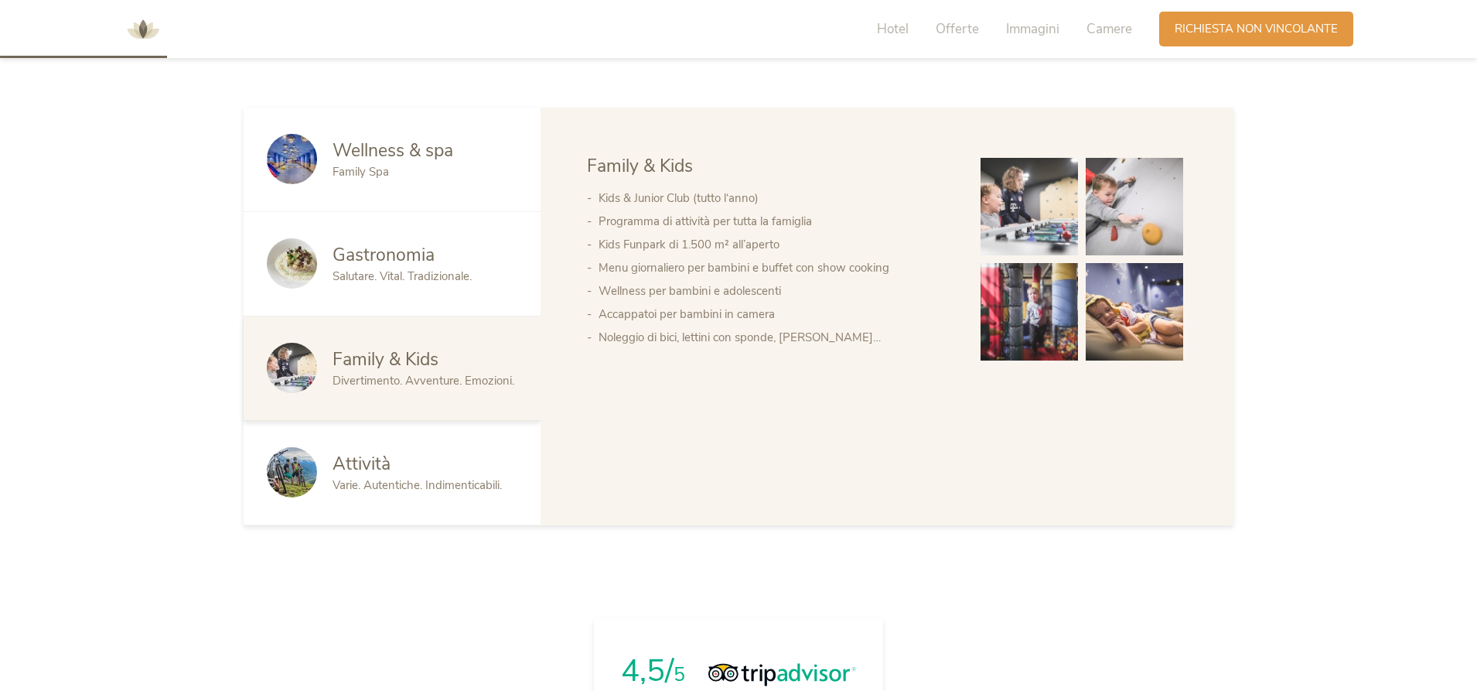
scroll to position [512, 0]
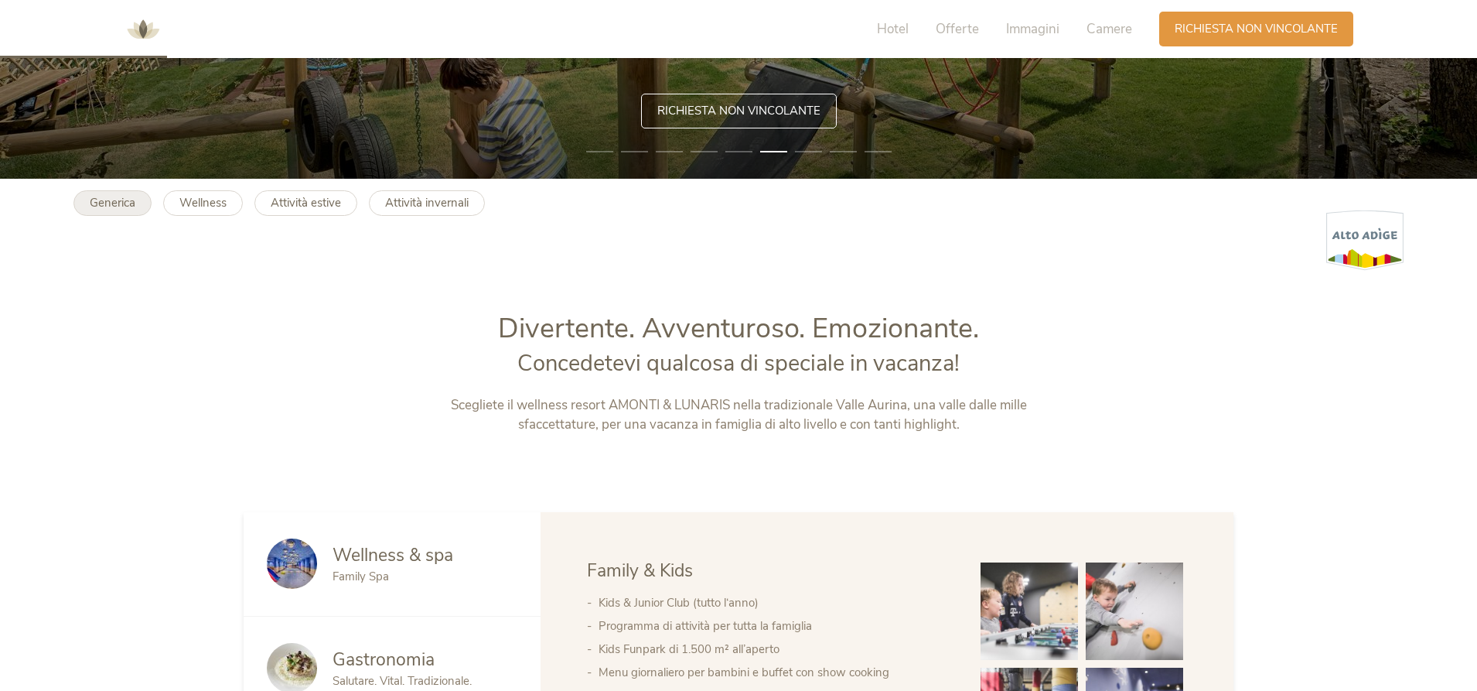
click at [108, 206] on b "Generica" at bounding box center [113, 202] width 46 height 15
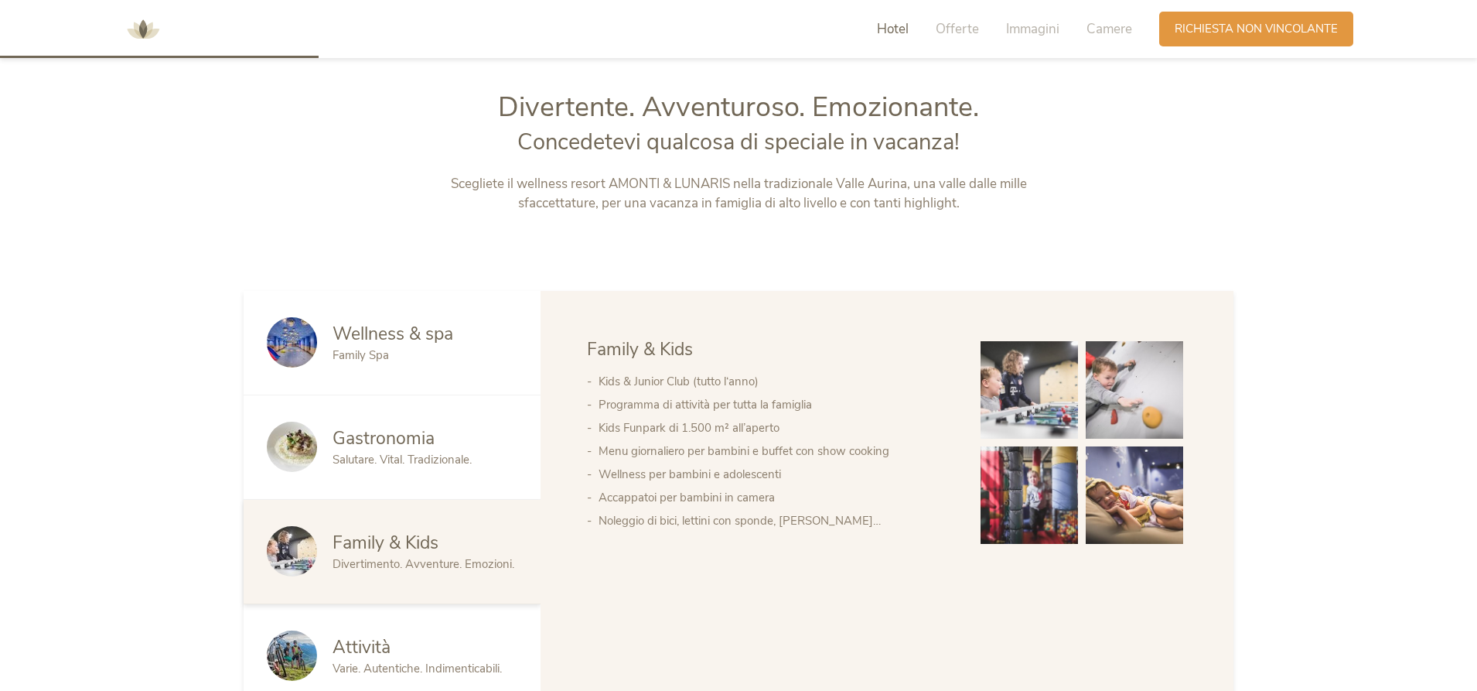
scroll to position [976, 0]
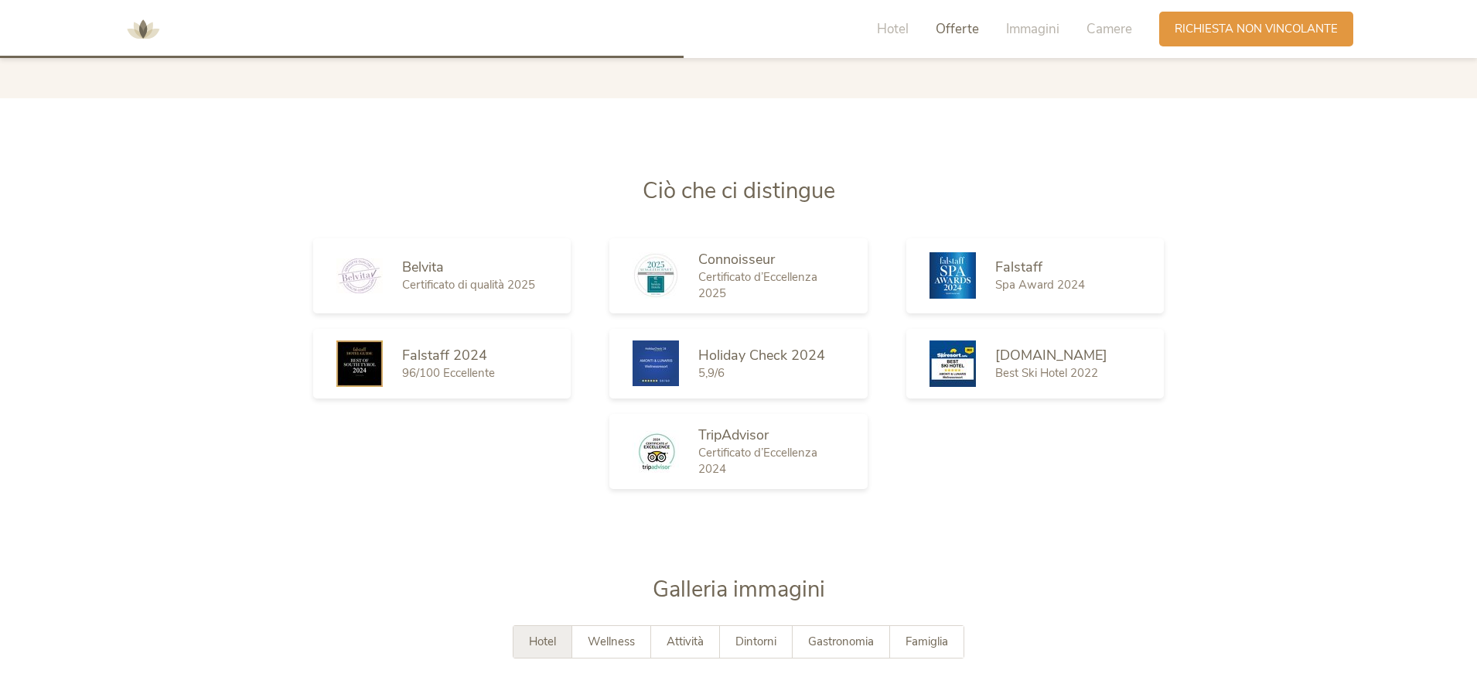
scroll to position [2320, 0]
